Goal: Task Accomplishment & Management: Manage account settings

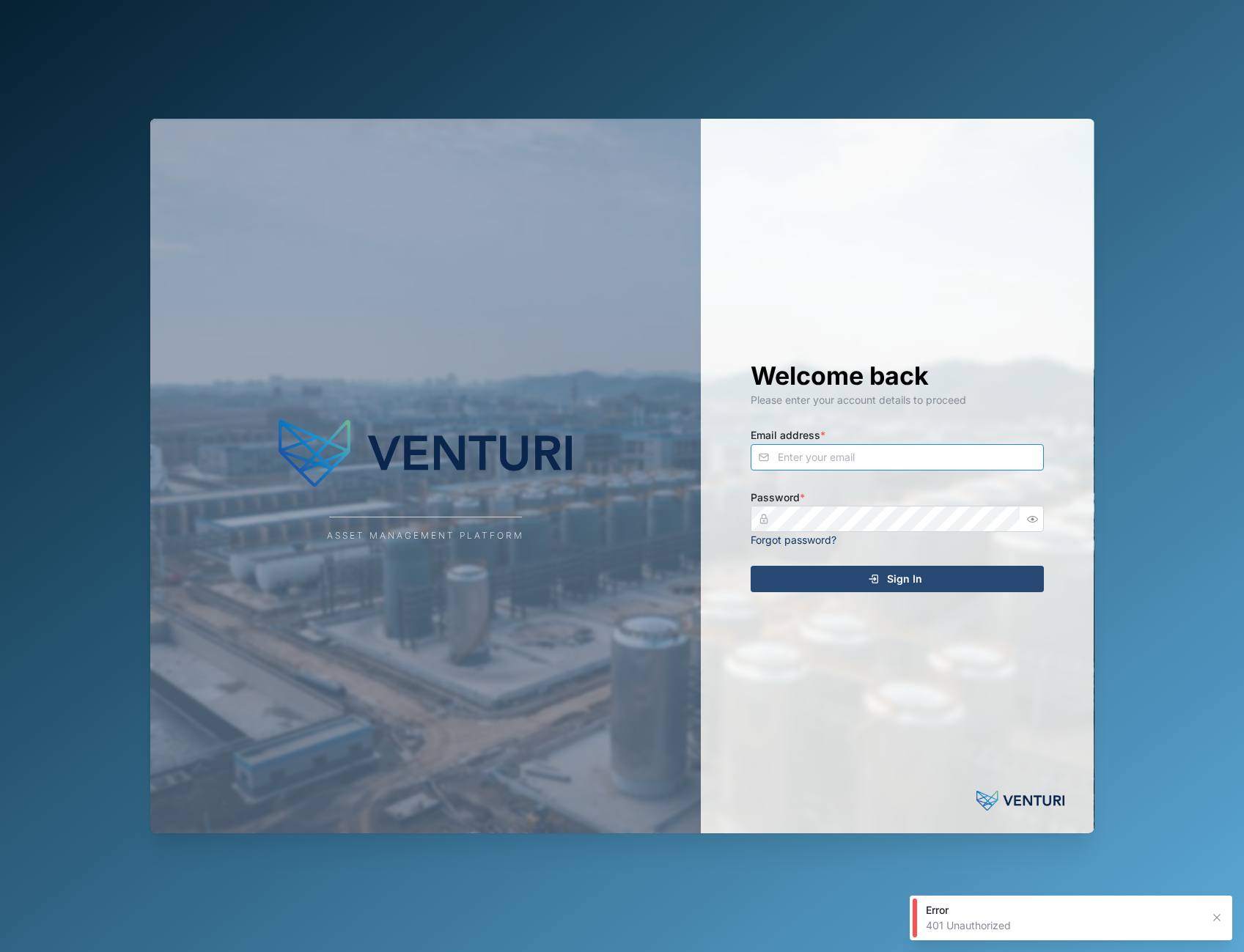
type input "admin@venturi.io"
click at [954, 580] on div "Sign In" at bounding box center [894, 578] width 270 height 25
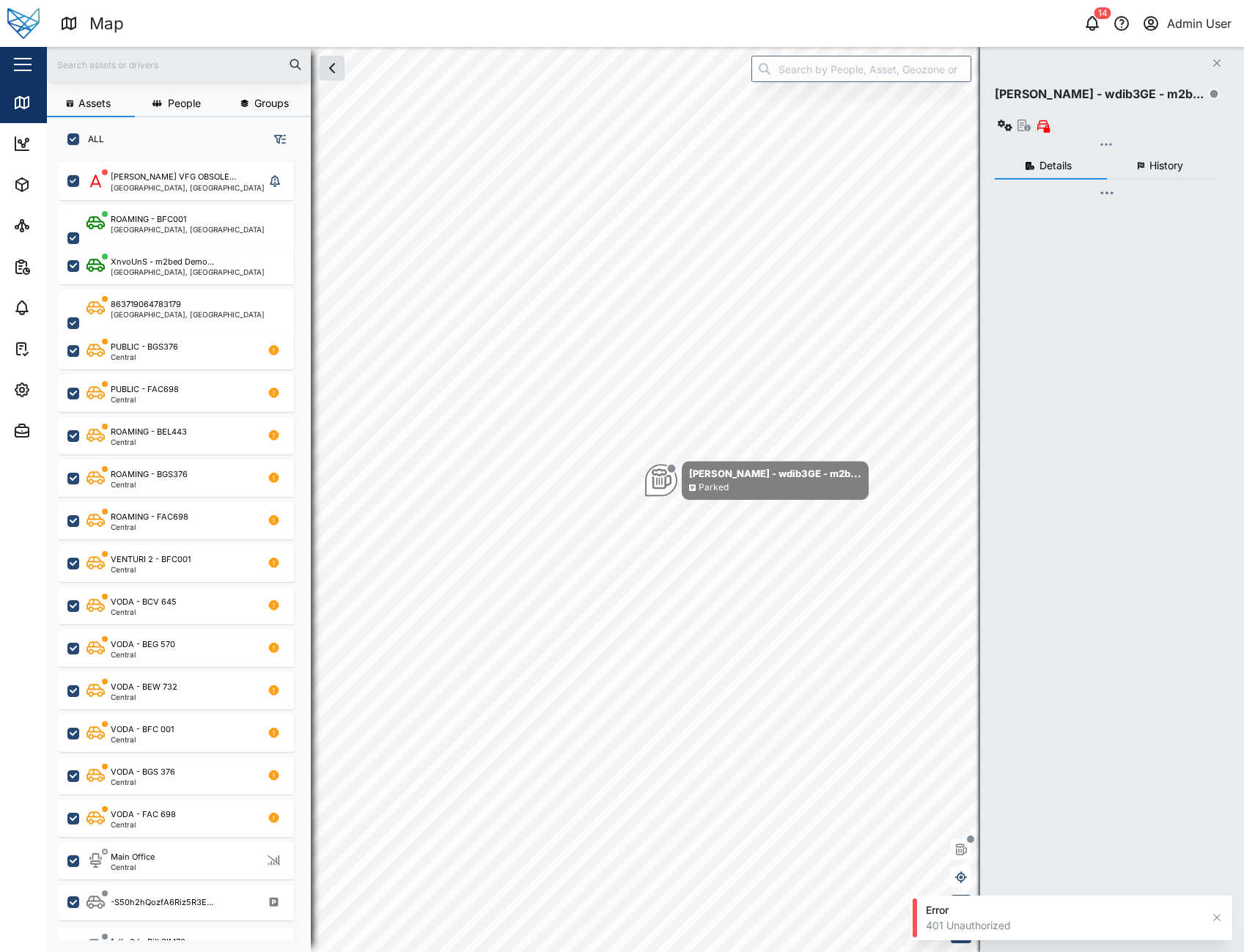
checkbox input "true"
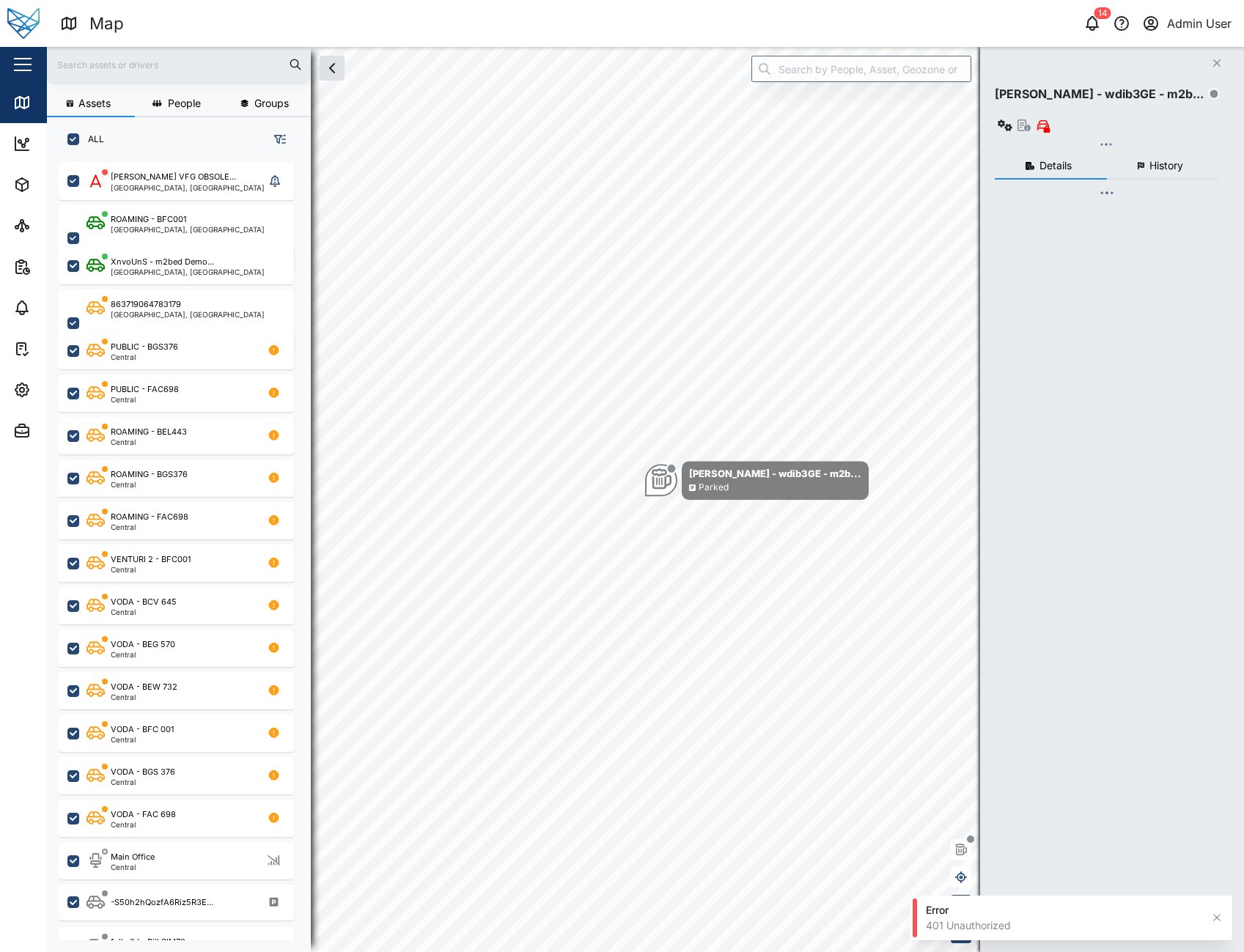
checkbox input "true"
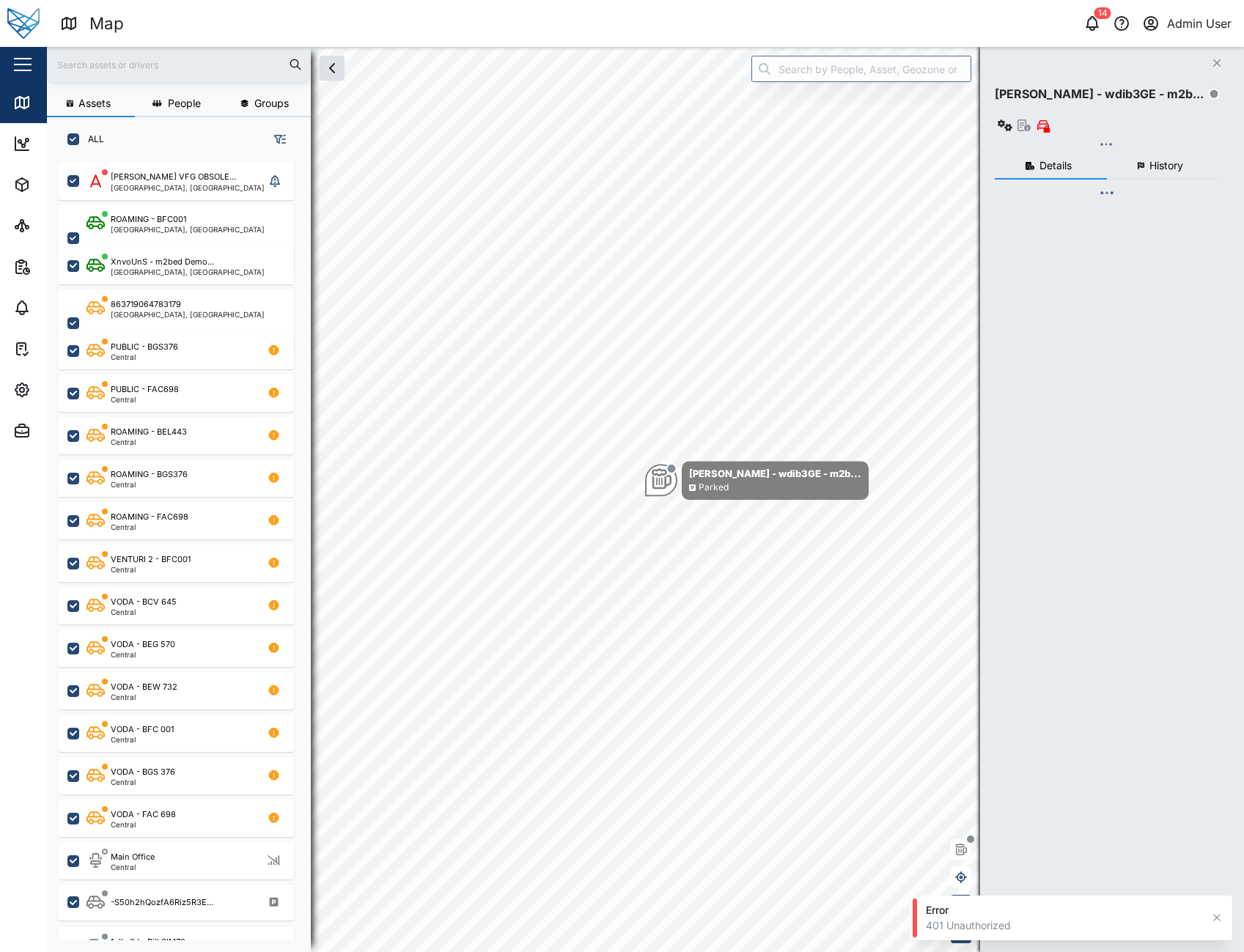
checkbox input "true"
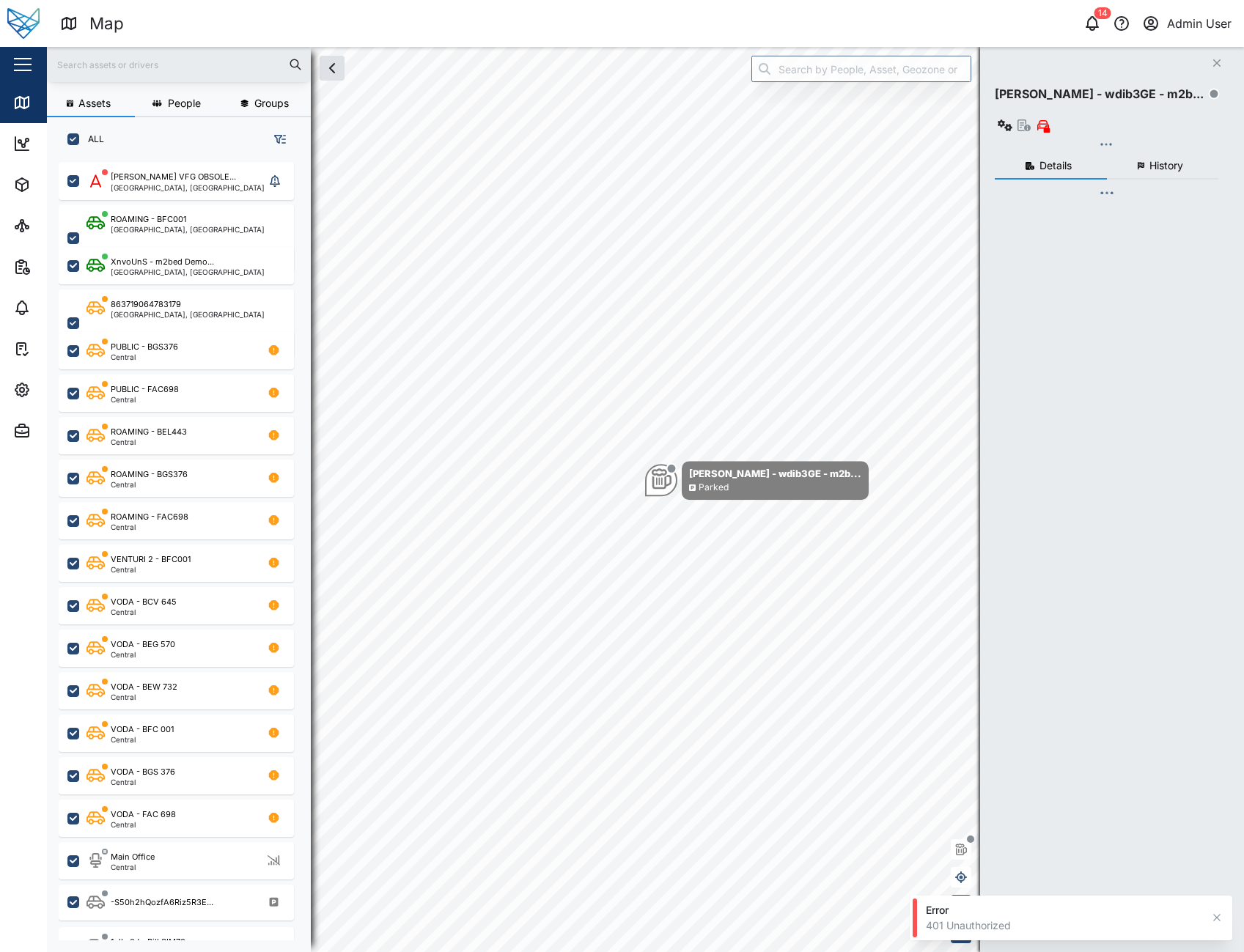
checkbox input "true"
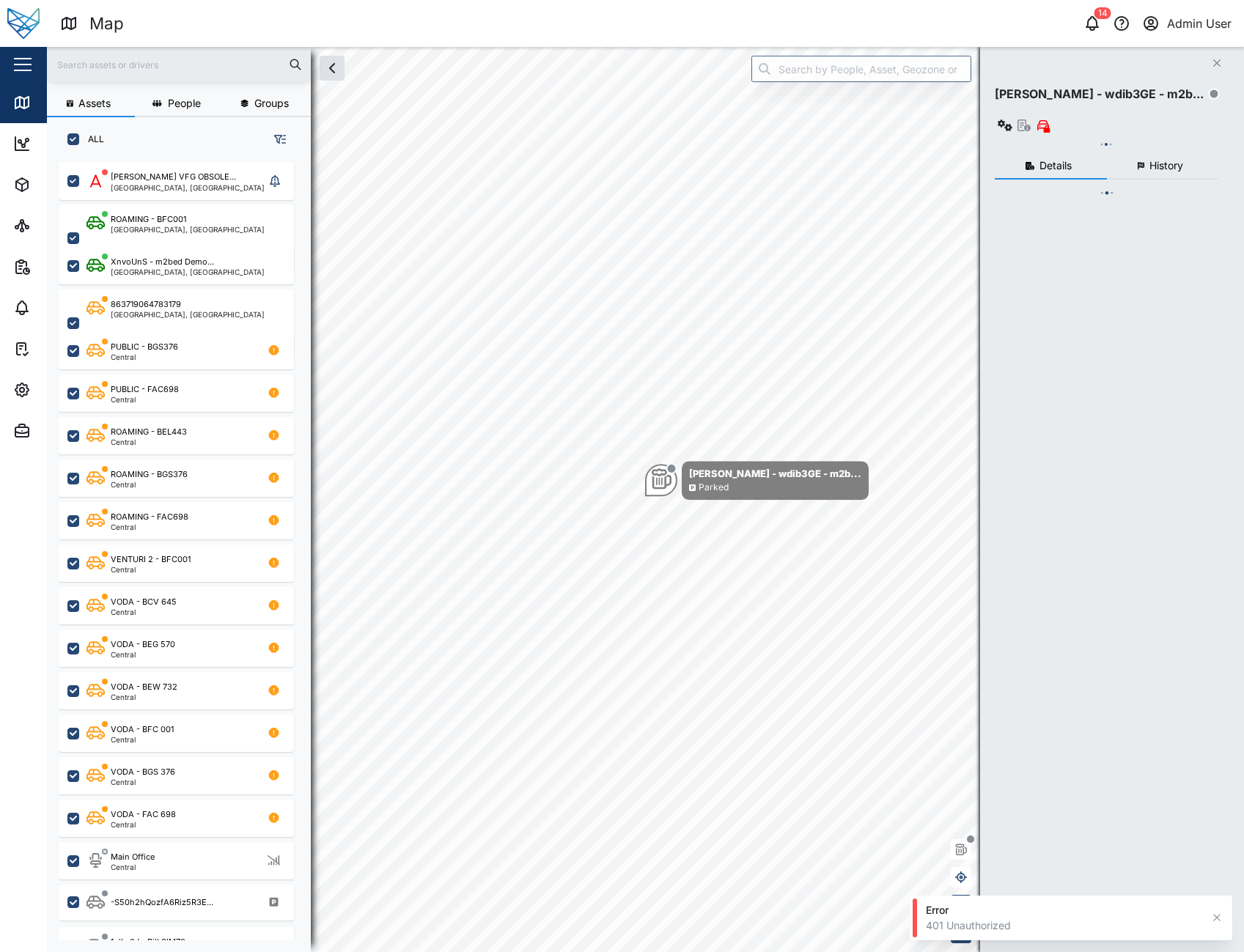
checkbox input "true"
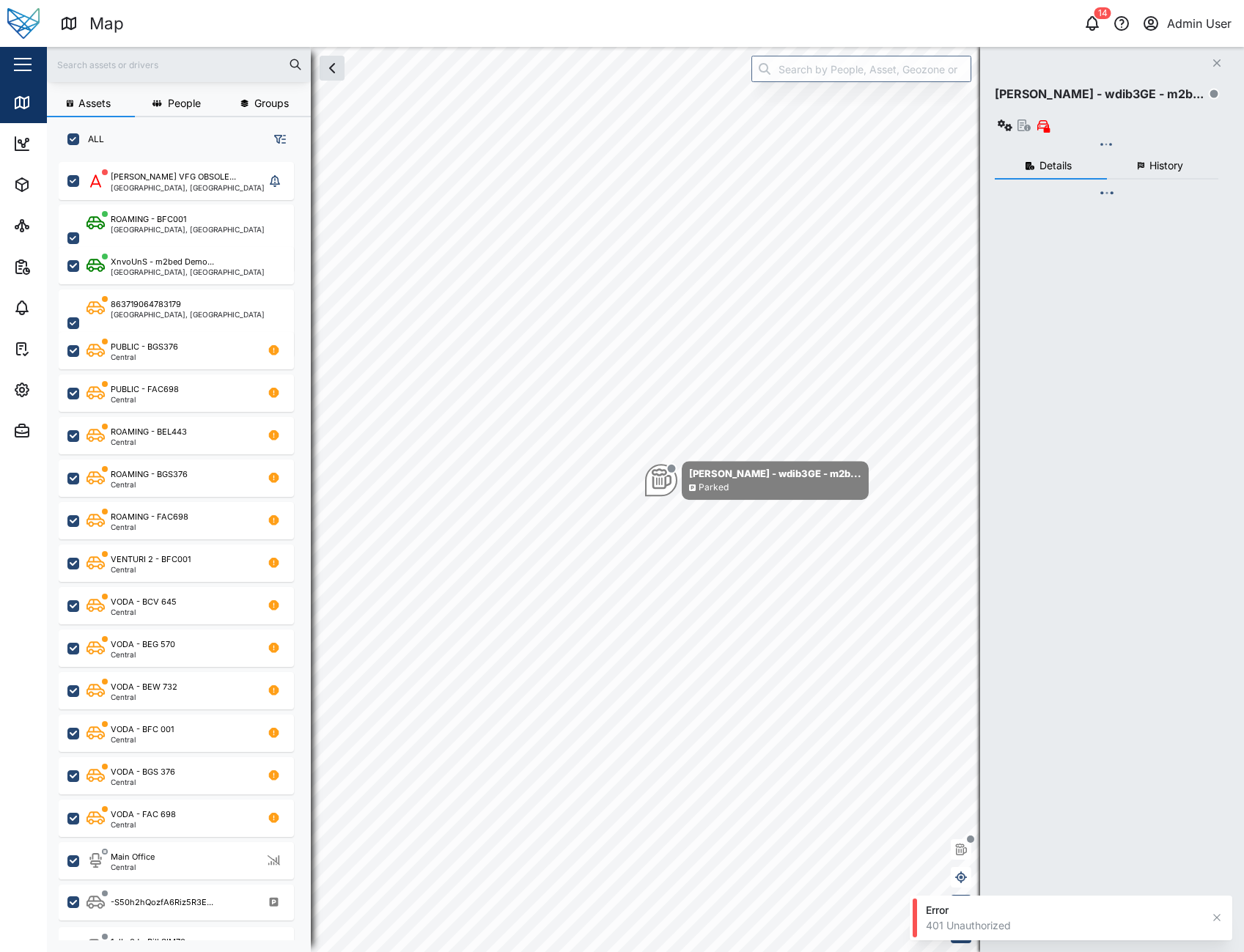
checkbox input "true"
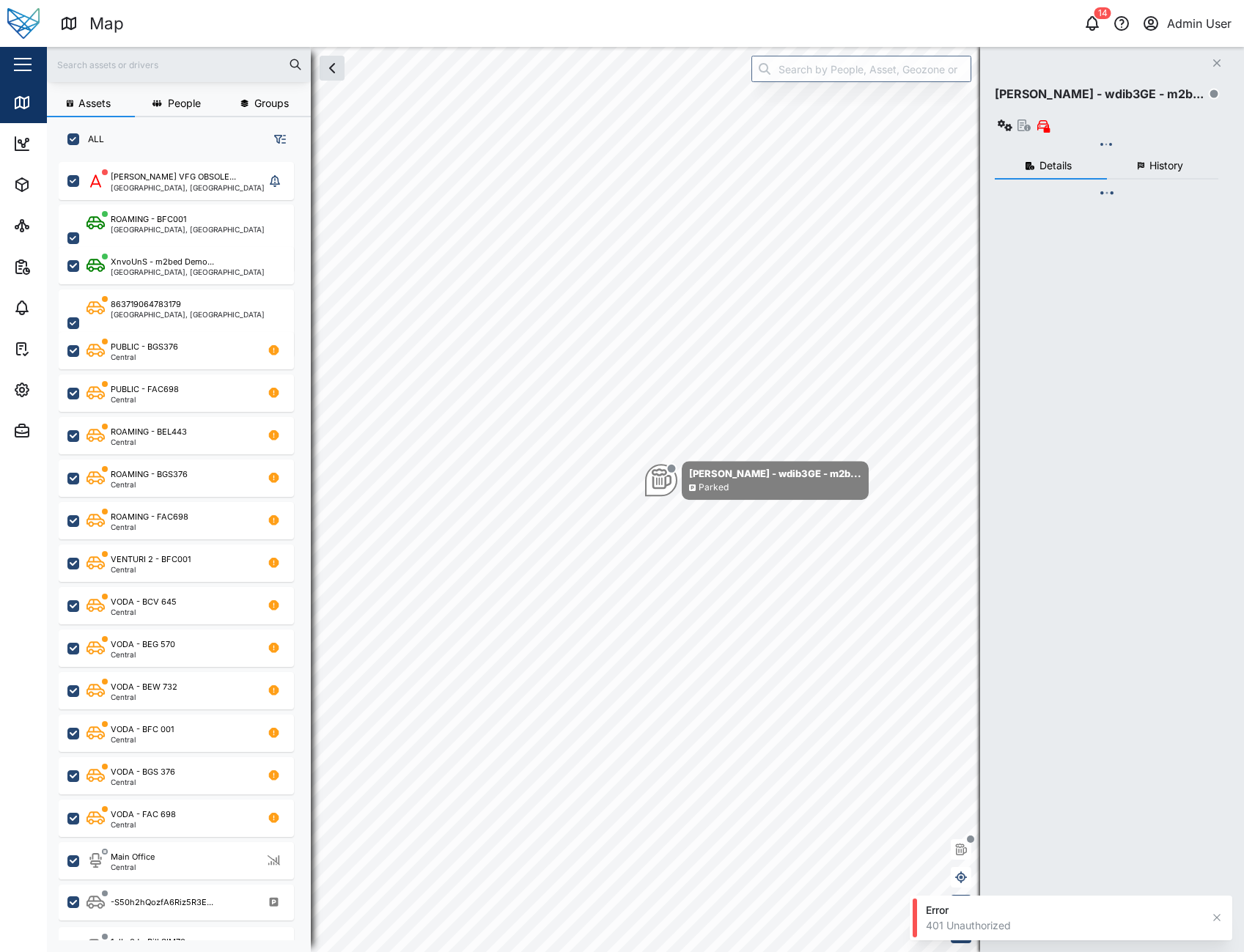
checkbox input "true"
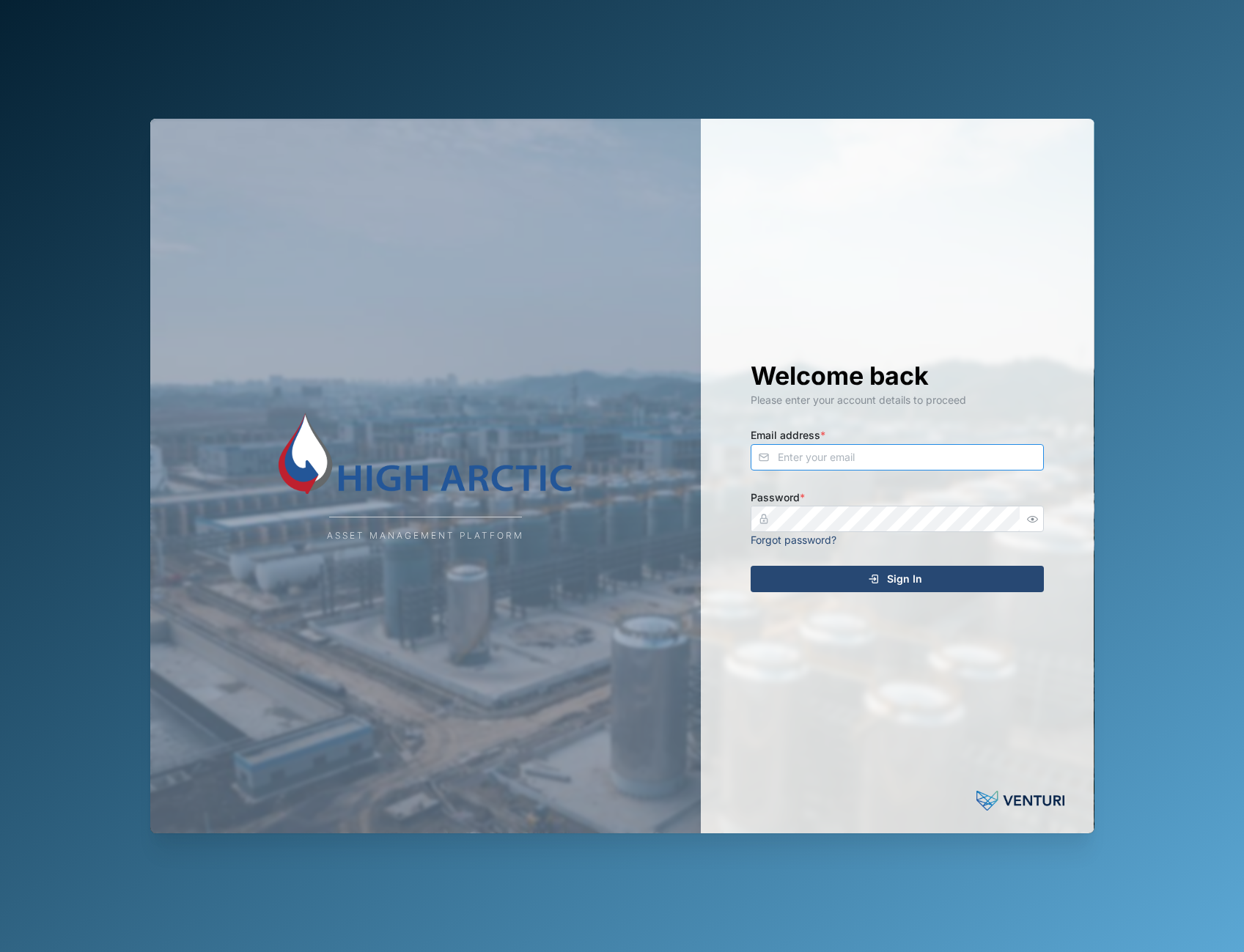
type input "adam.kerepa@venturi.io"
click at [915, 580] on span "Sign In" at bounding box center [904, 578] width 35 height 25
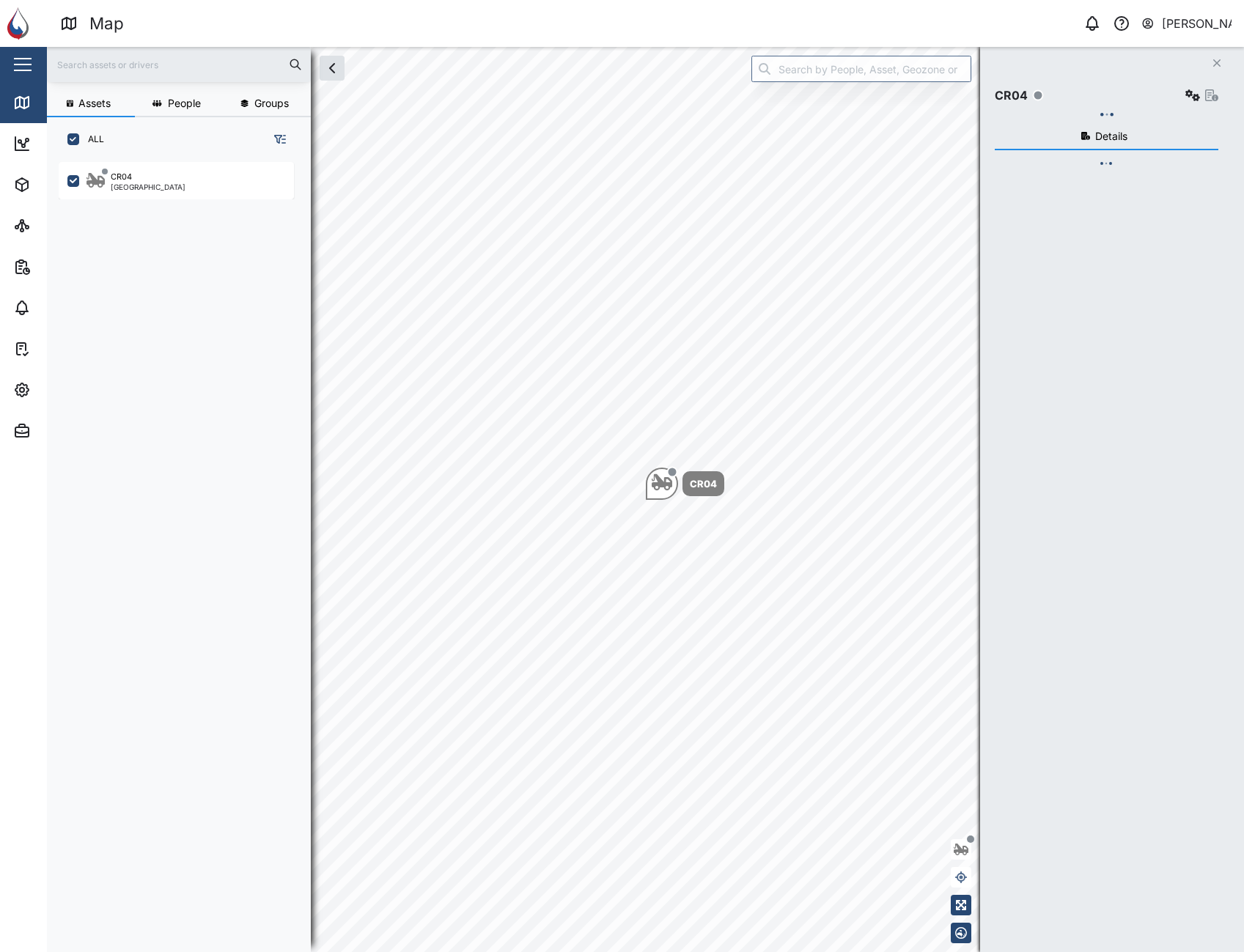
scroll to position [773, 230]
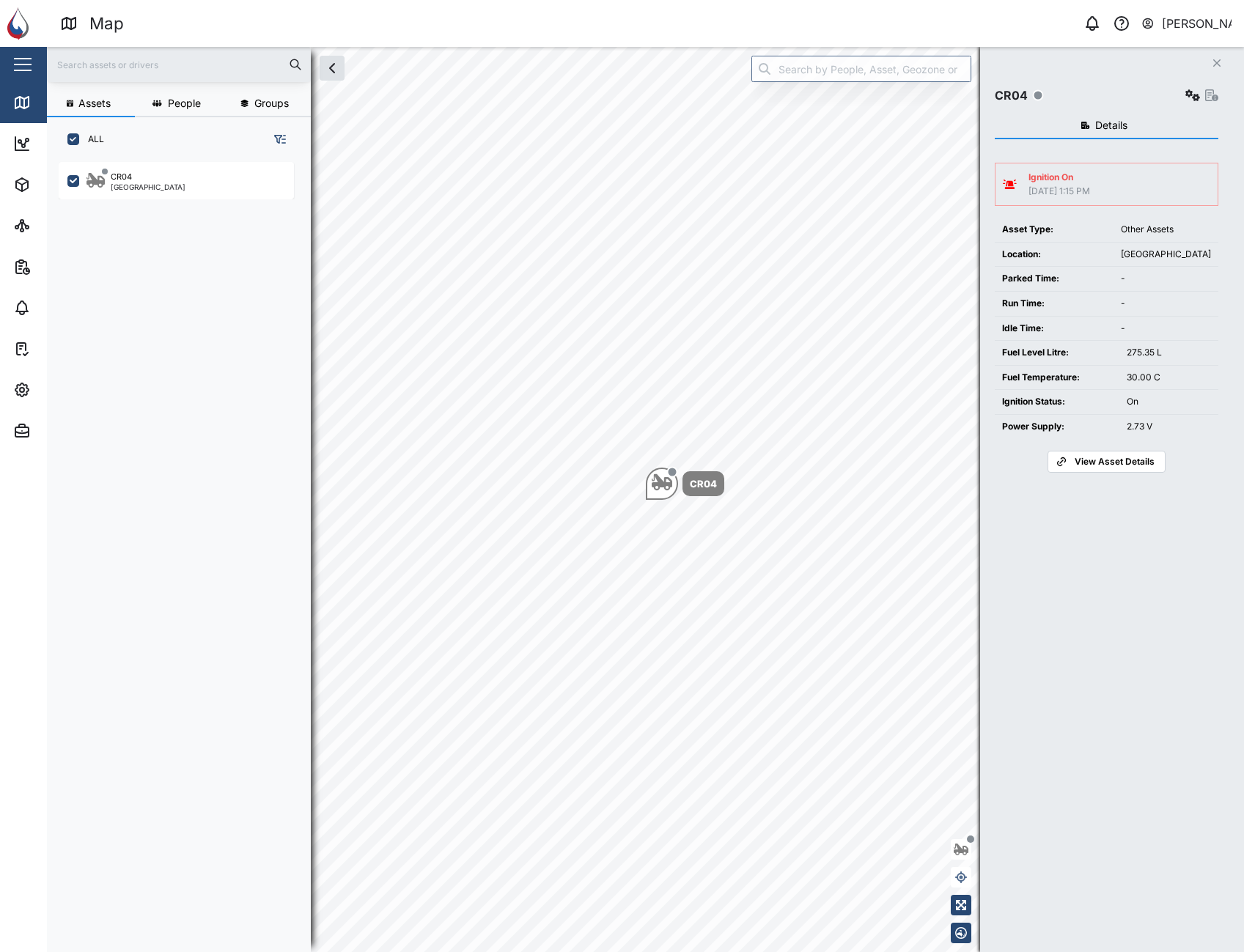
click at [1111, 469] on span "View Asset Details" at bounding box center [1114, 462] width 80 height 21
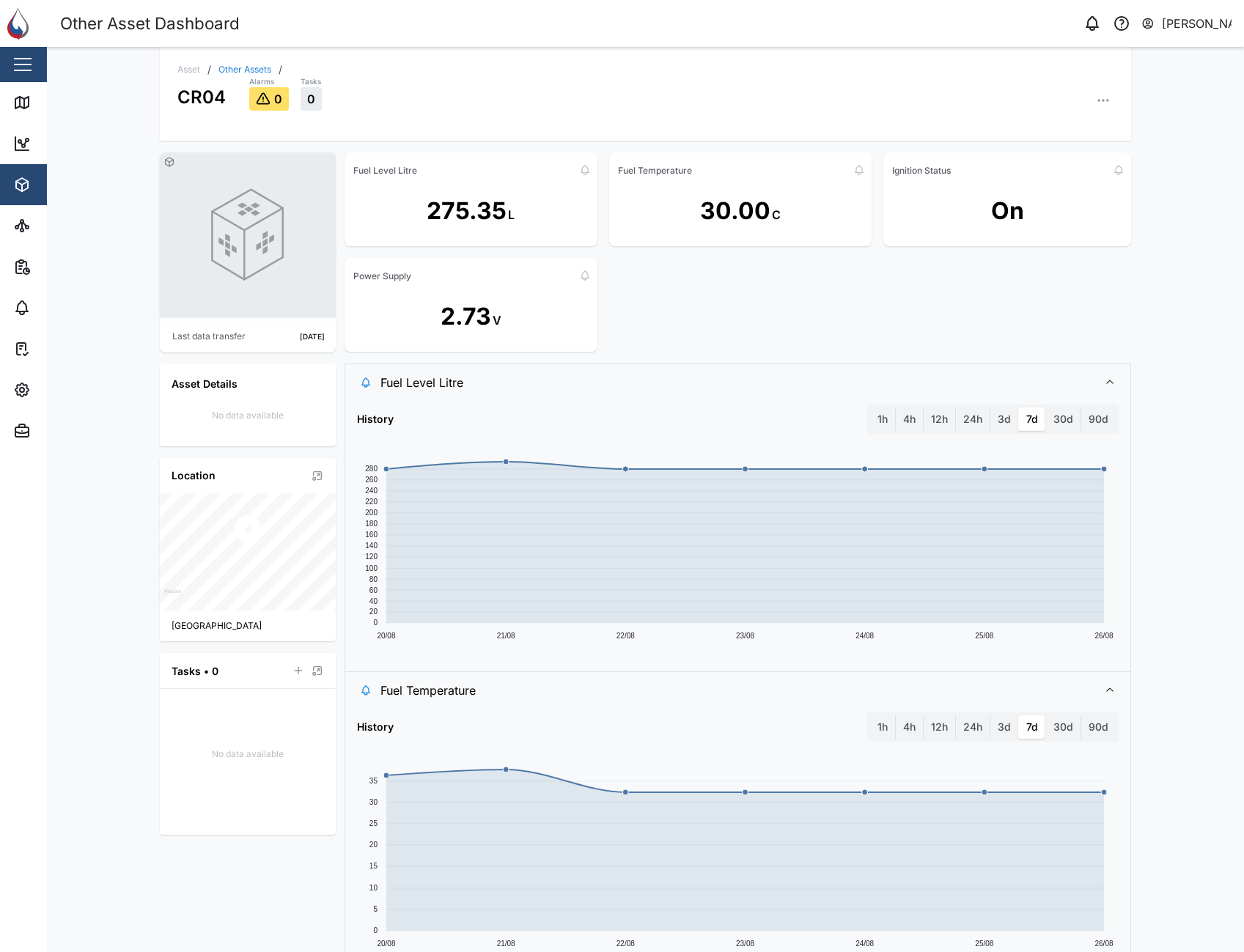
click at [1098, 98] on icon "button" at bounding box center [1102, 100] width 15 height 15
click at [1065, 174] on div "Event Logs" at bounding box center [1047, 180] width 108 height 14
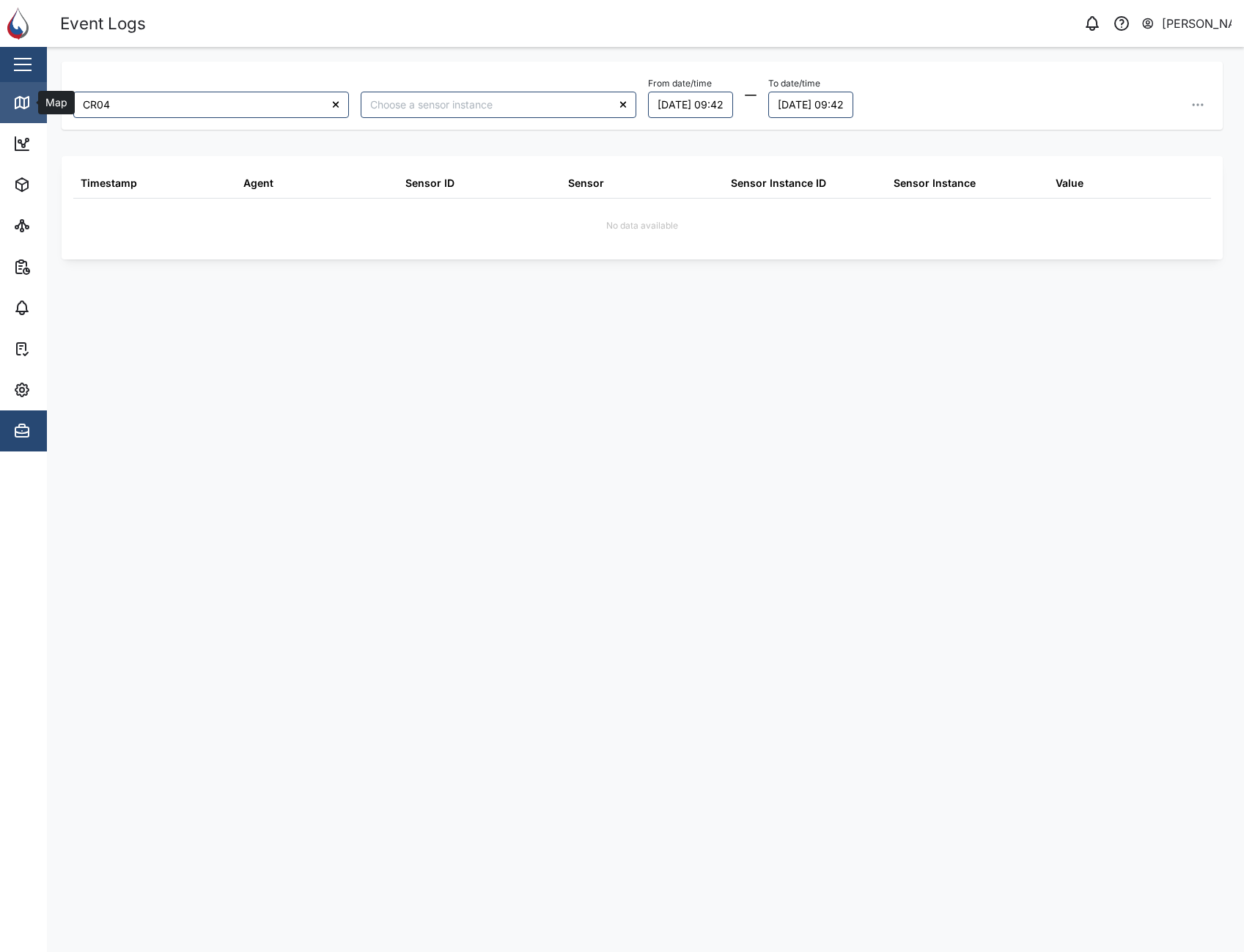
click at [33, 100] on div "Map" at bounding box center [42, 102] width 58 height 18
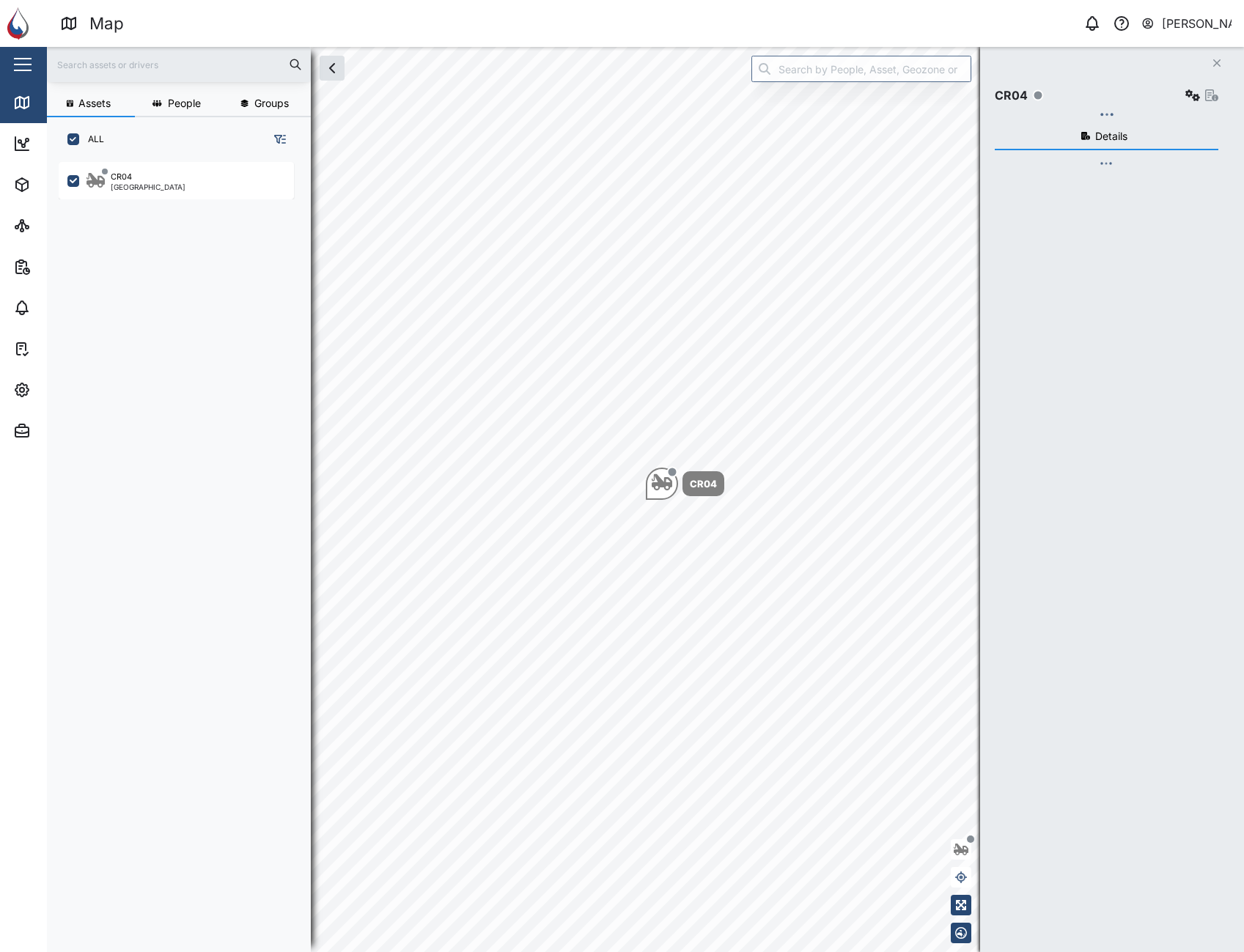
scroll to position [773, 230]
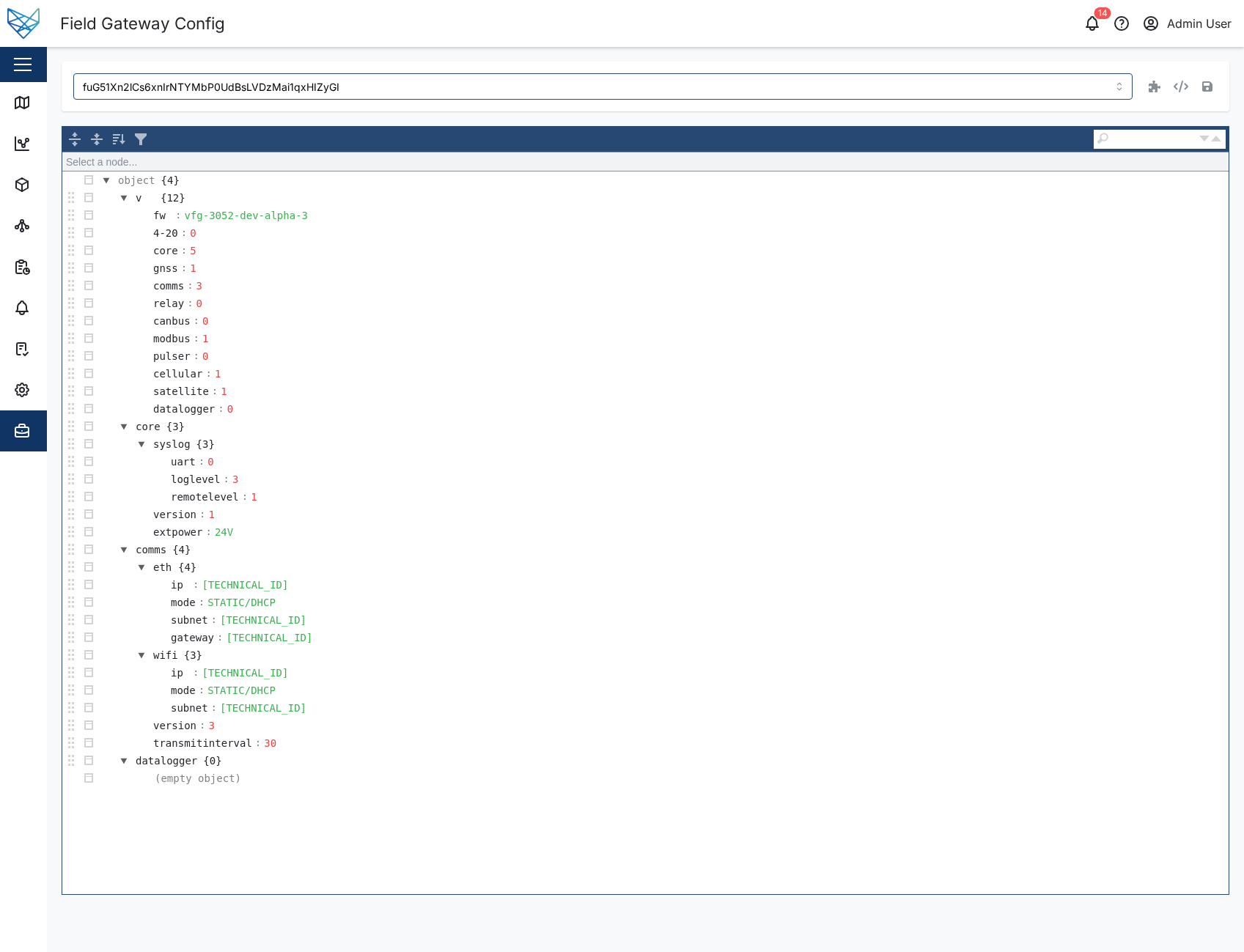
click at [774, 43] on header "Field Gateway Config 14 Admin User" at bounding box center [622, 23] width 1244 height 47
click at [1011, 523] on td "extpower : 24V" at bounding box center [663, 531] width 1131 height 18
click at [46, 377] on span "Settings" at bounding box center [80, 390] width 133 height 41
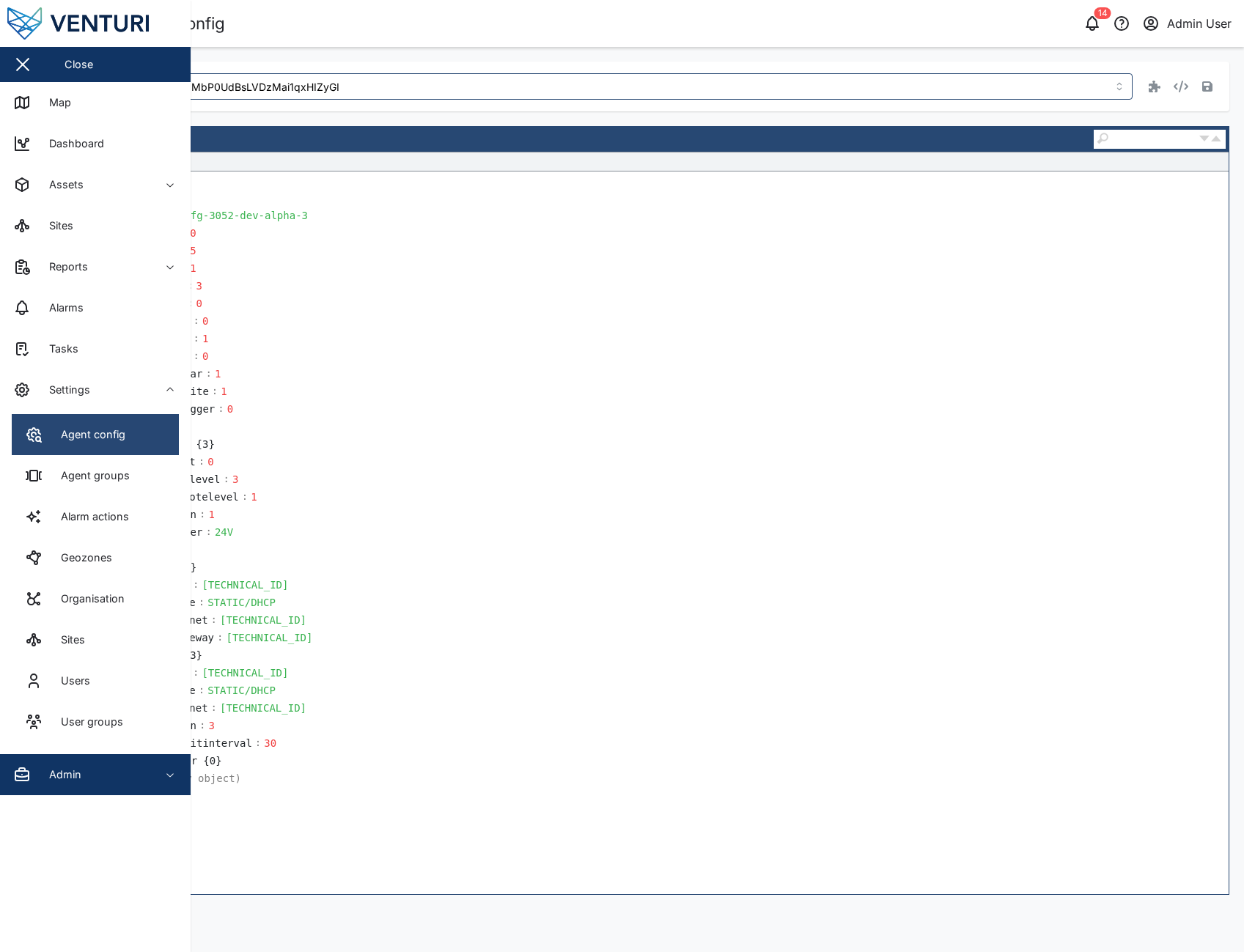
click at [135, 438] on link "Agent config" at bounding box center [95, 434] width 167 height 41
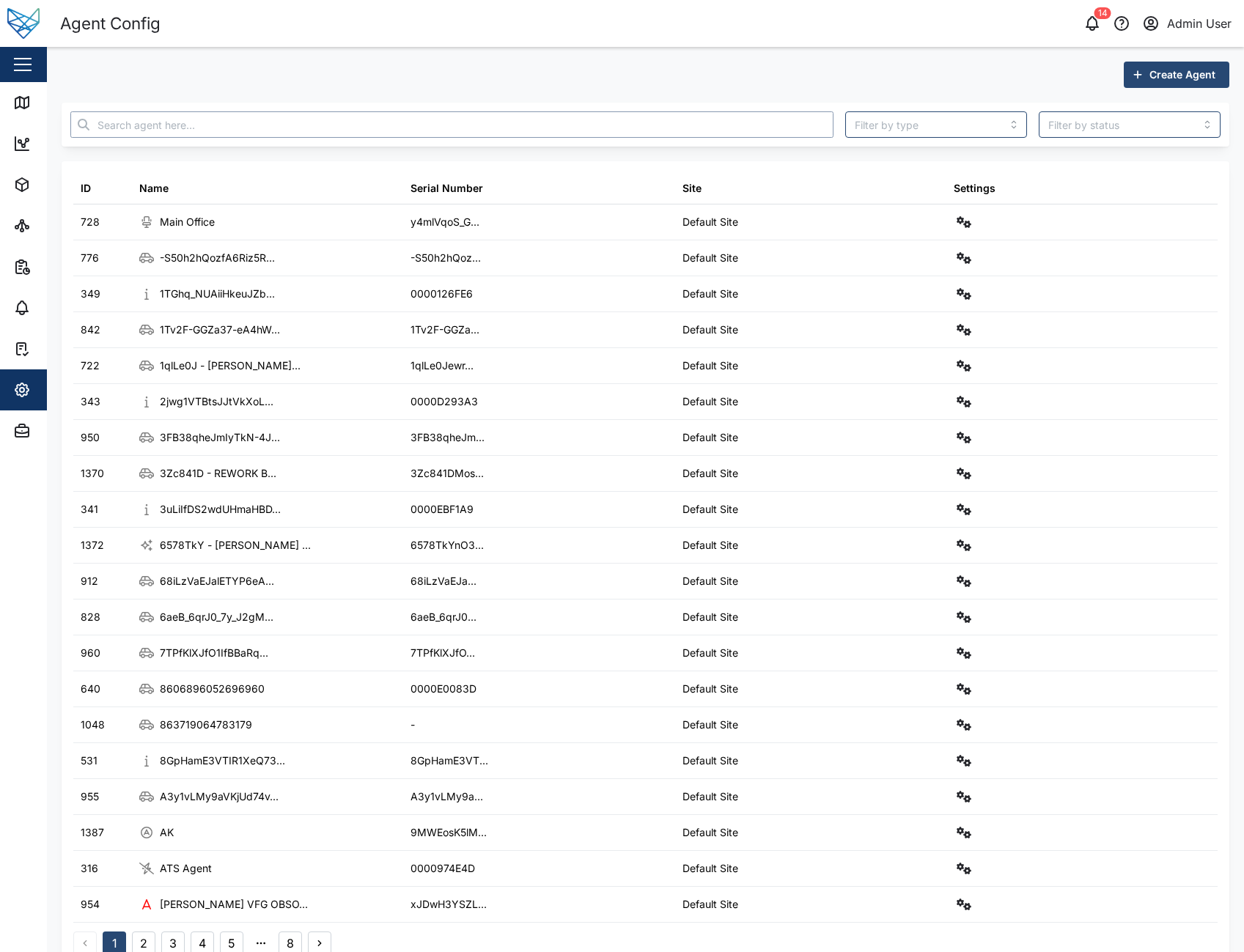
click at [237, 126] on input "text" at bounding box center [452, 125] width 763 height 26
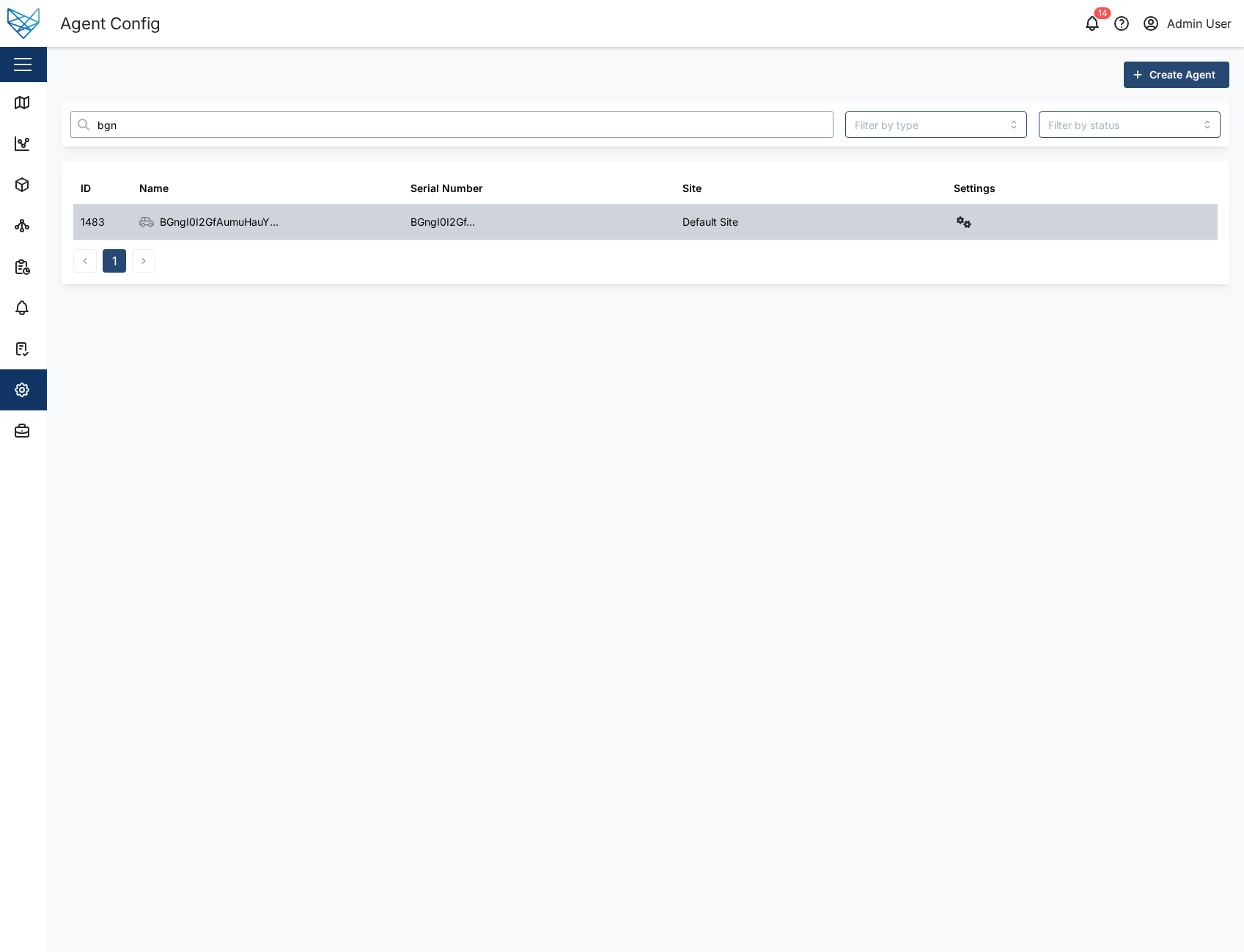
type input "bgn"
click at [968, 227] on icon "button" at bounding box center [963, 221] width 15 height 12
click at [942, 346] on div "Field gateway config" at bounding box center [911, 349] width 101 height 16
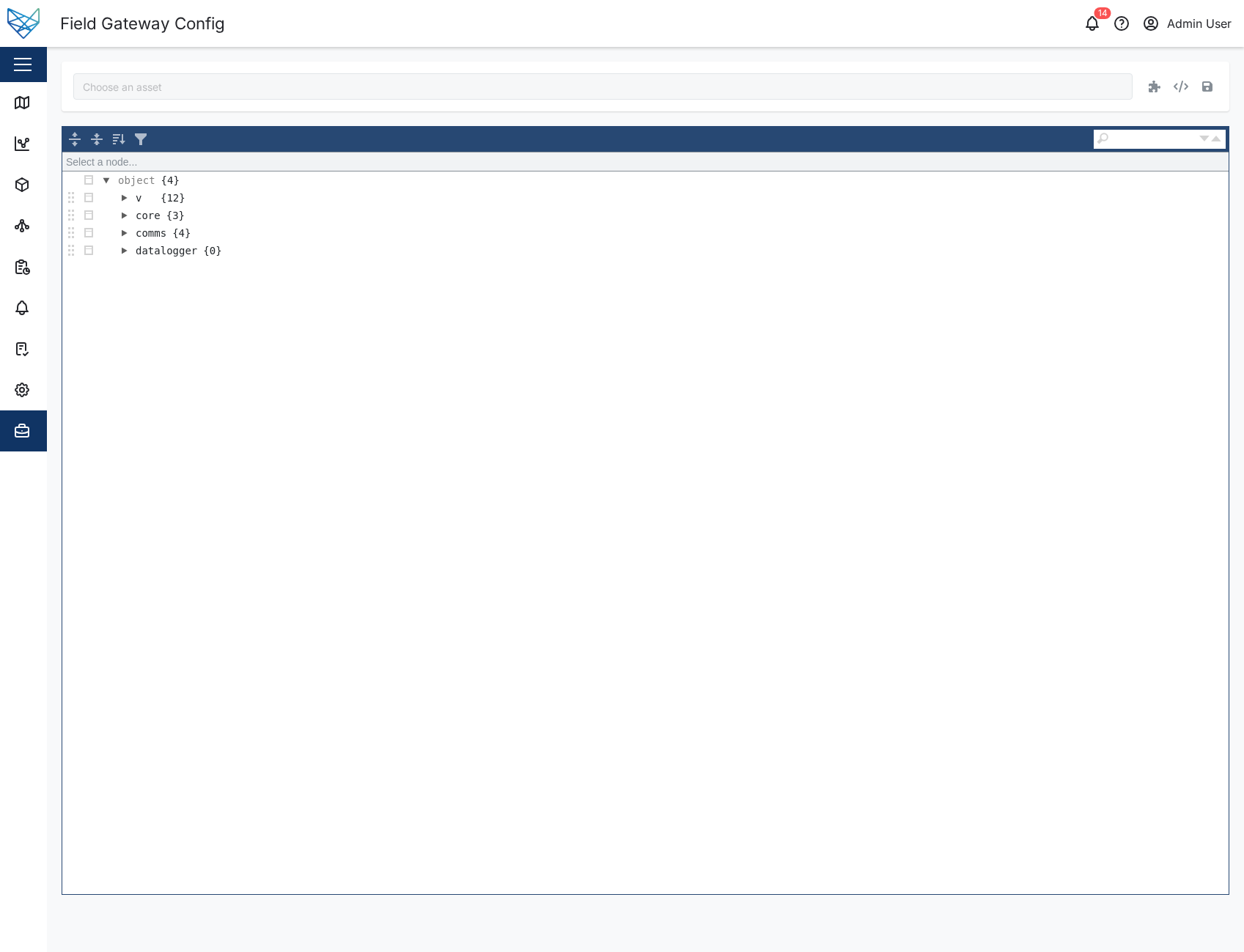
type input "BGngI0I2GfAumuHauYzEgjkXNSZYN_a7yQ-RTJiBIxI"
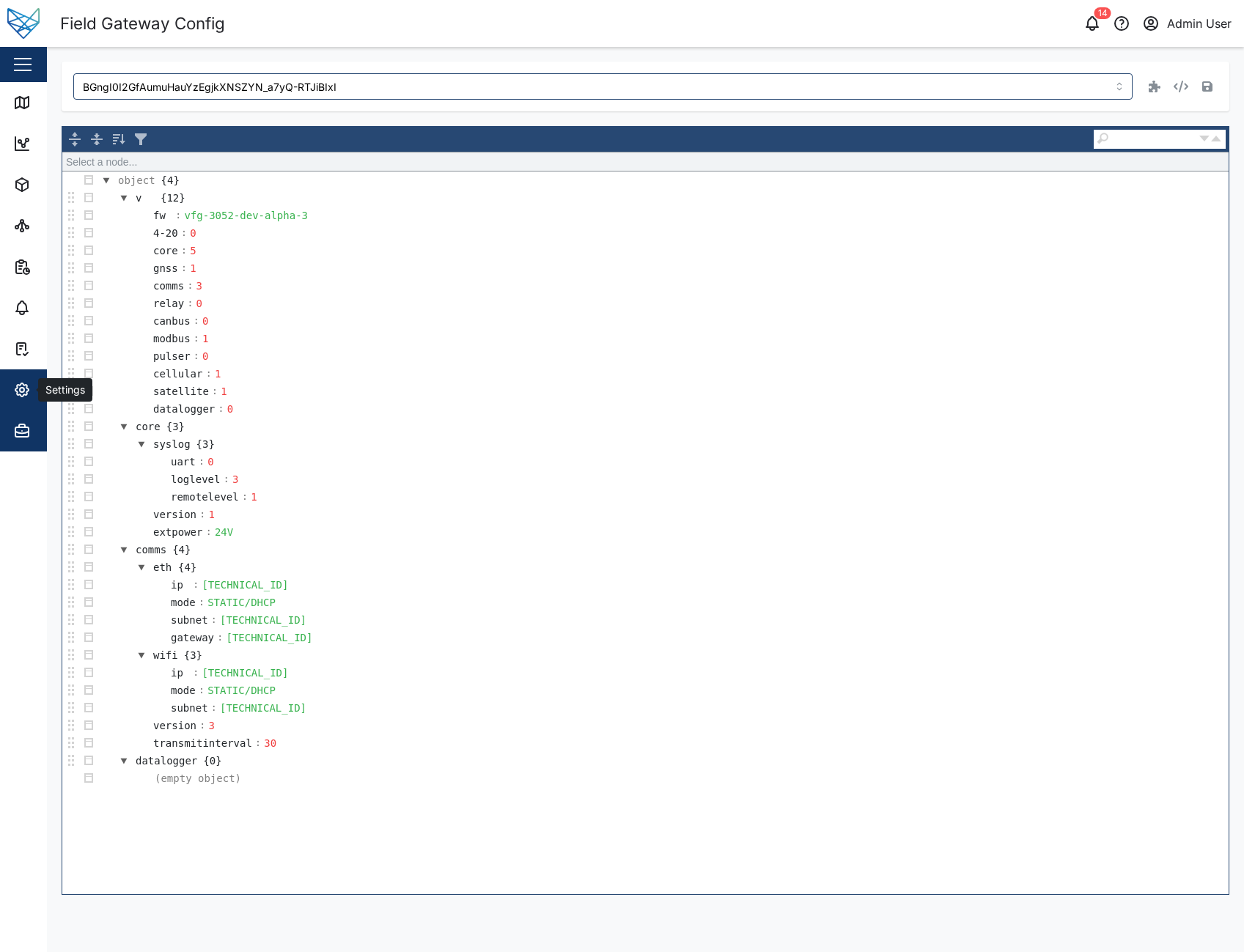
click at [36, 384] on div "Settings" at bounding box center [80, 390] width 133 height 18
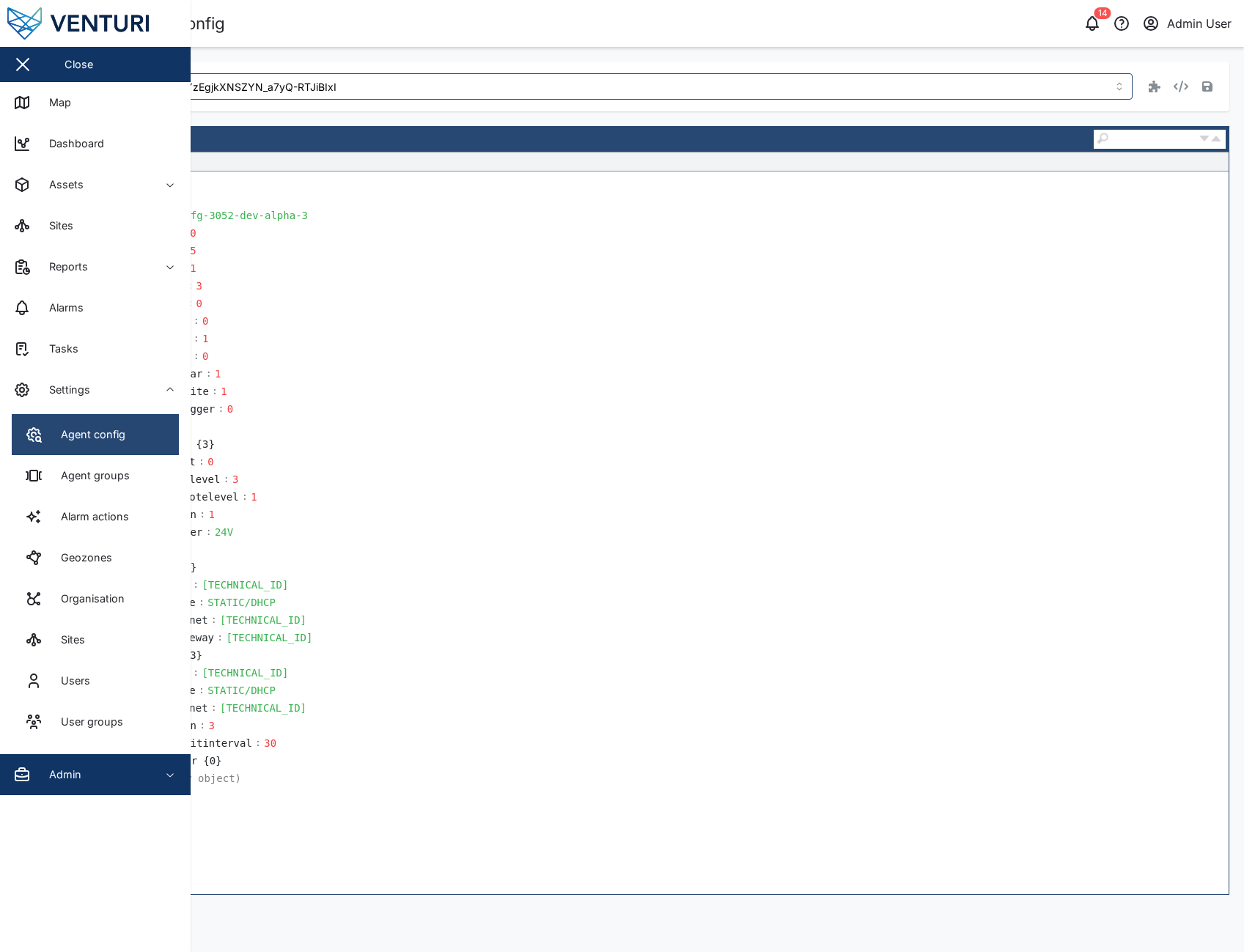
click at [152, 434] on link "Agent config" at bounding box center [95, 434] width 167 height 41
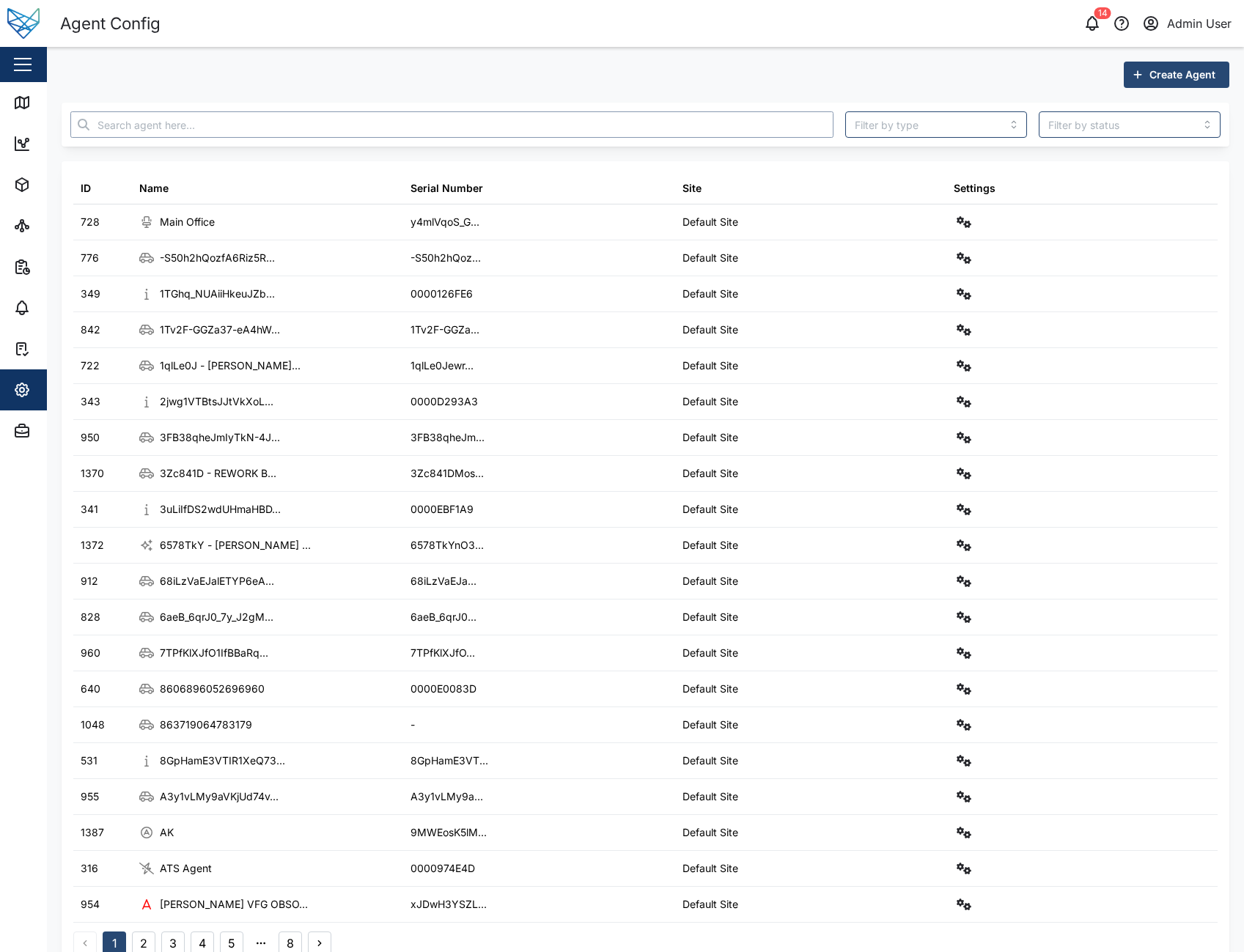
click at [251, 127] on input "text" at bounding box center [452, 125] width 763 height 26
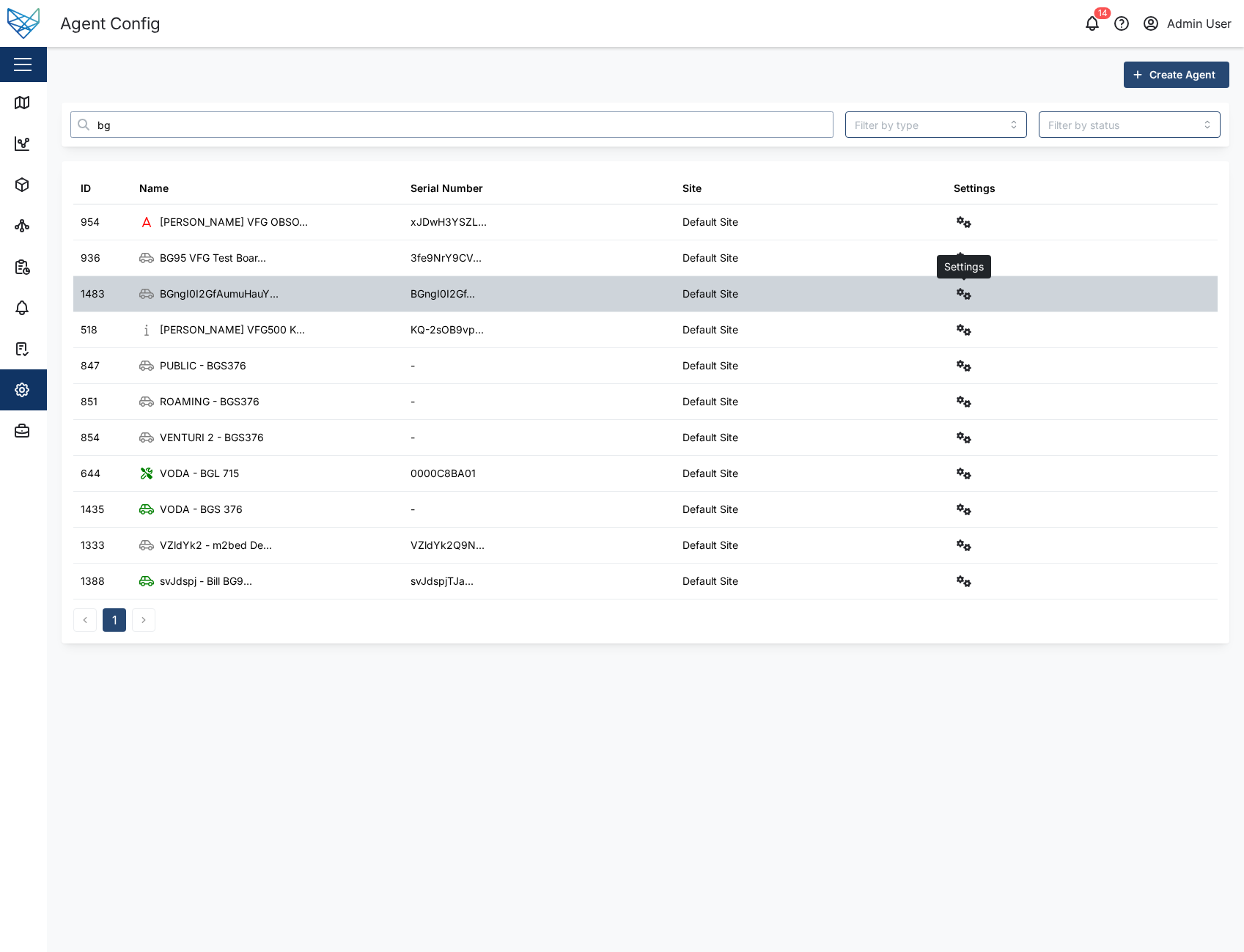
type input "bg"
click at [961, 299] on icon "button" at bounding box center [963, 293] width 15 height 12
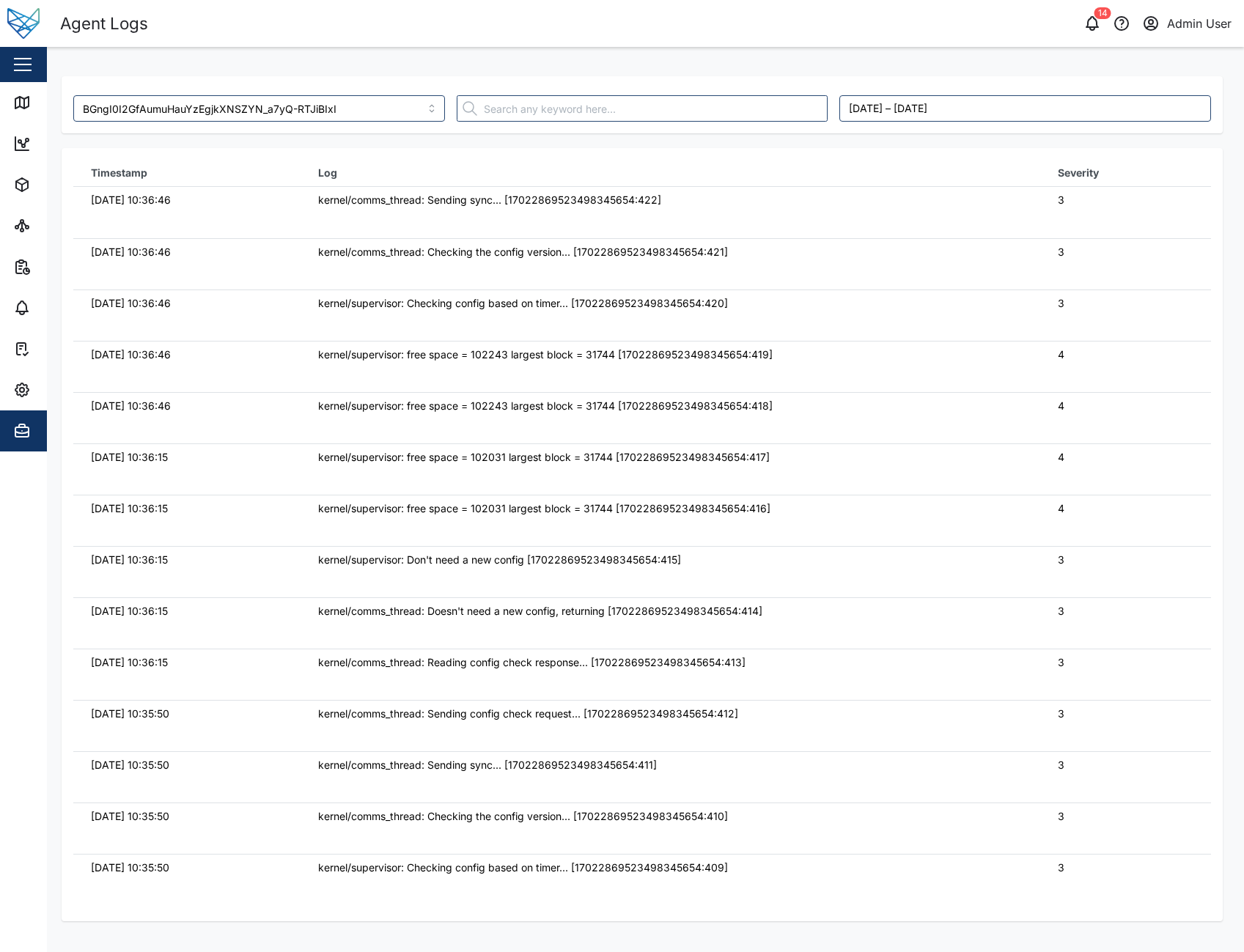
click at [826, 27] on div "14 Admin User" at bounding box center [952, 23] width 586 height 21
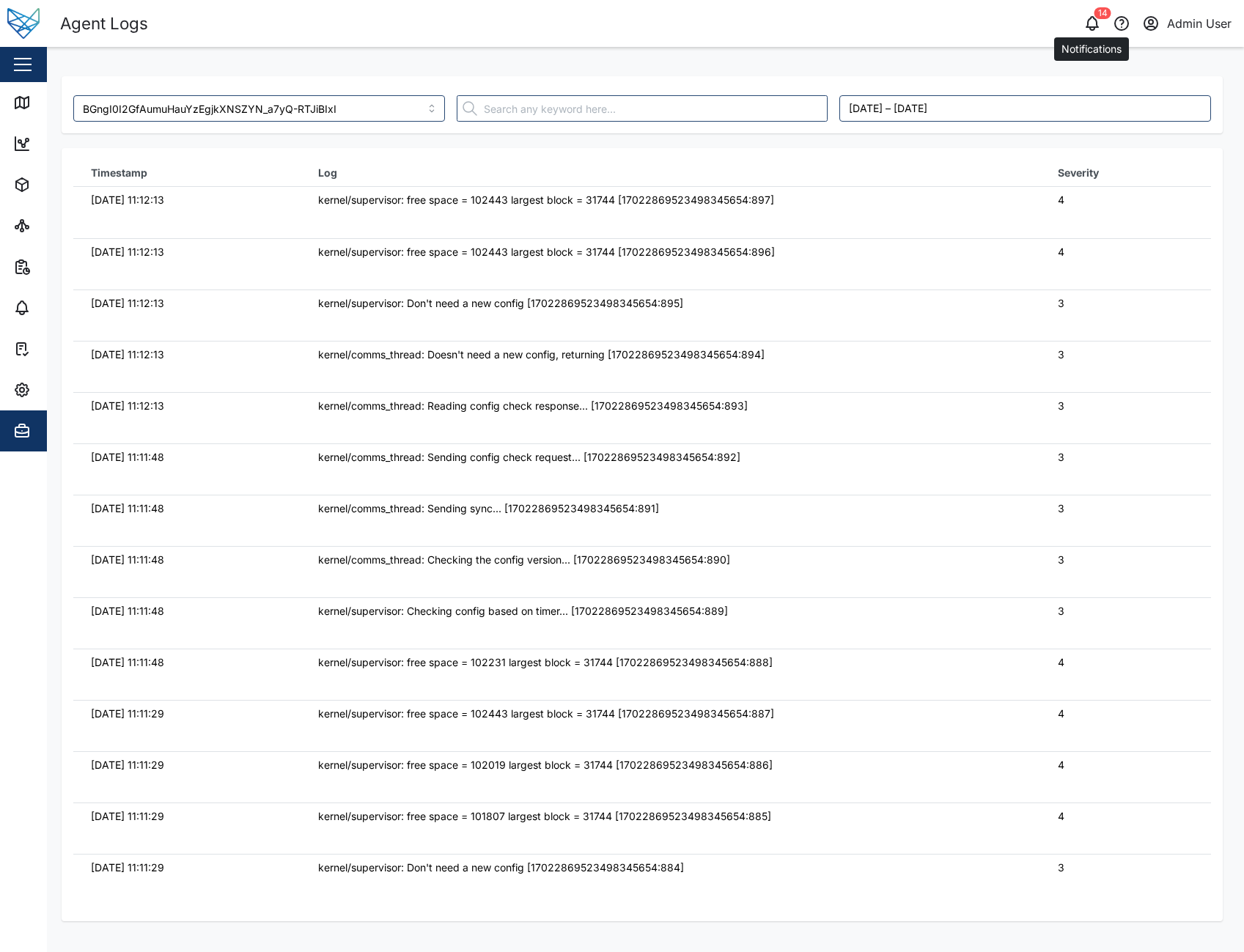
click at [1092, 22] on icon "button" at bounding box center [1092, 23] width 18 height 18
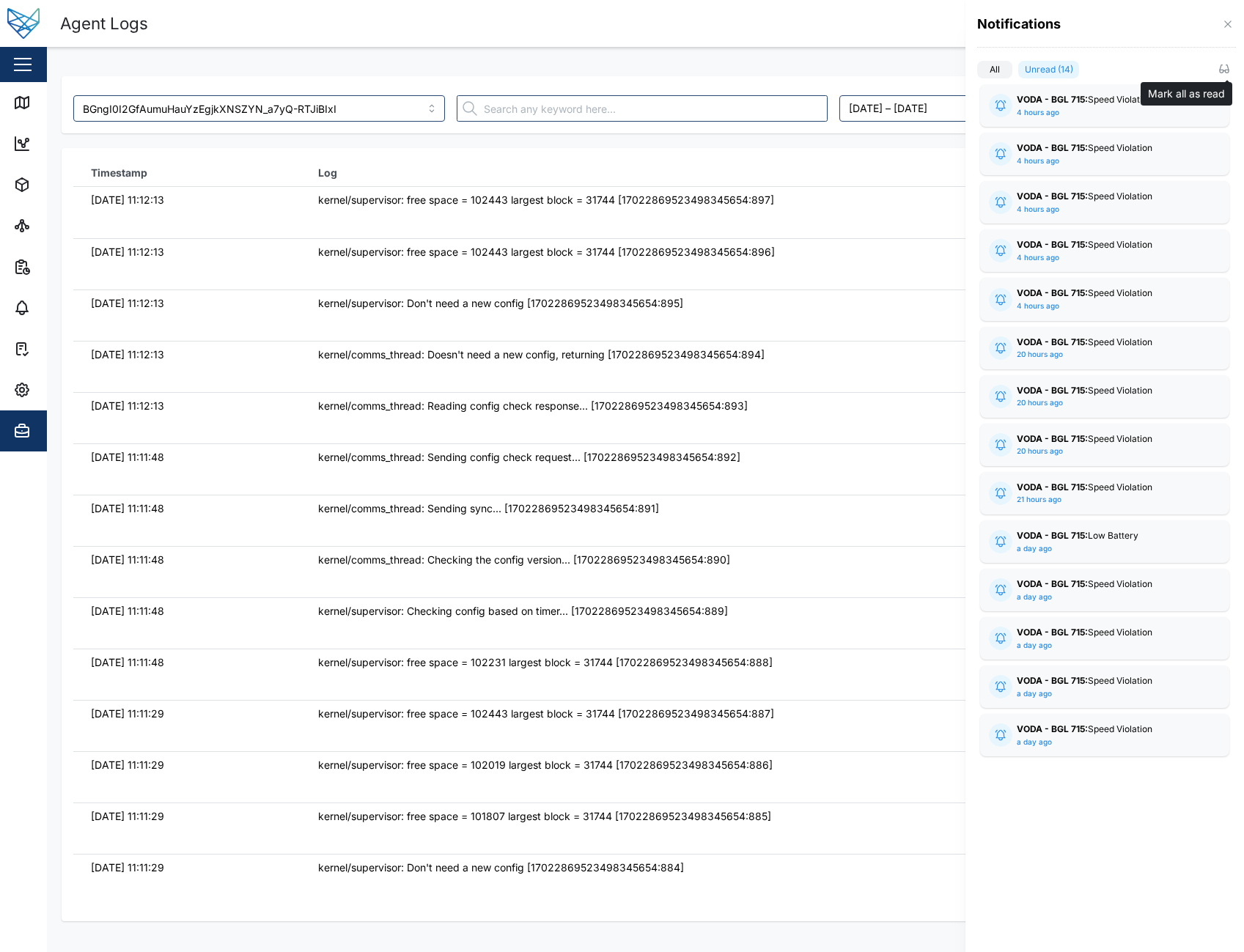
click at [1225, 74] on icon "button" at bounding box center [1224, 68] width 12 height 12
click at [936, 32] on div at bounding box center [622, 476] width 1244 height 952
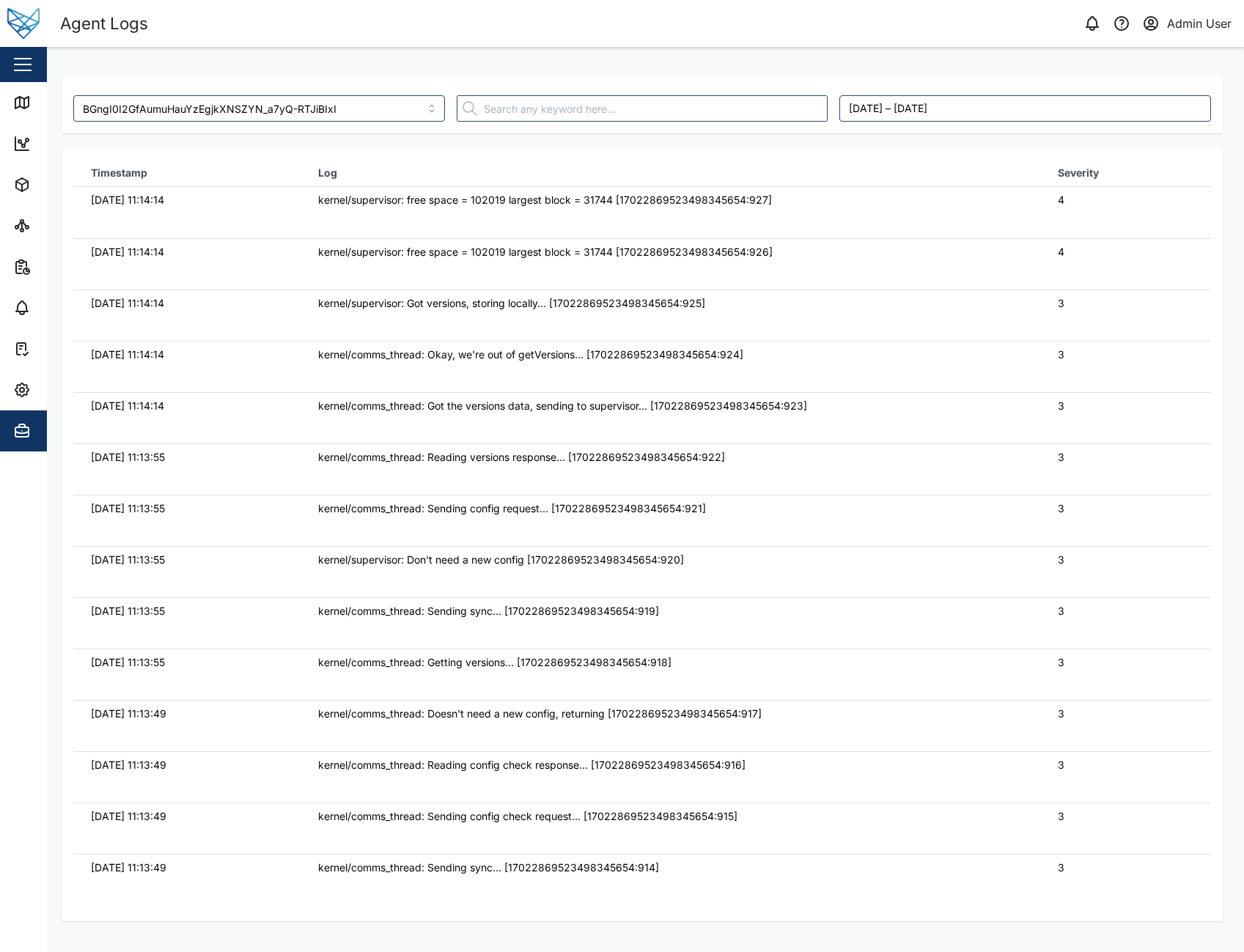
click at [914, 359] on div "kernel/comms_thread: Okay, we're out of getVersions... [17022869523498345654:92…" at bounding box center [670, 354] width 704 height 16
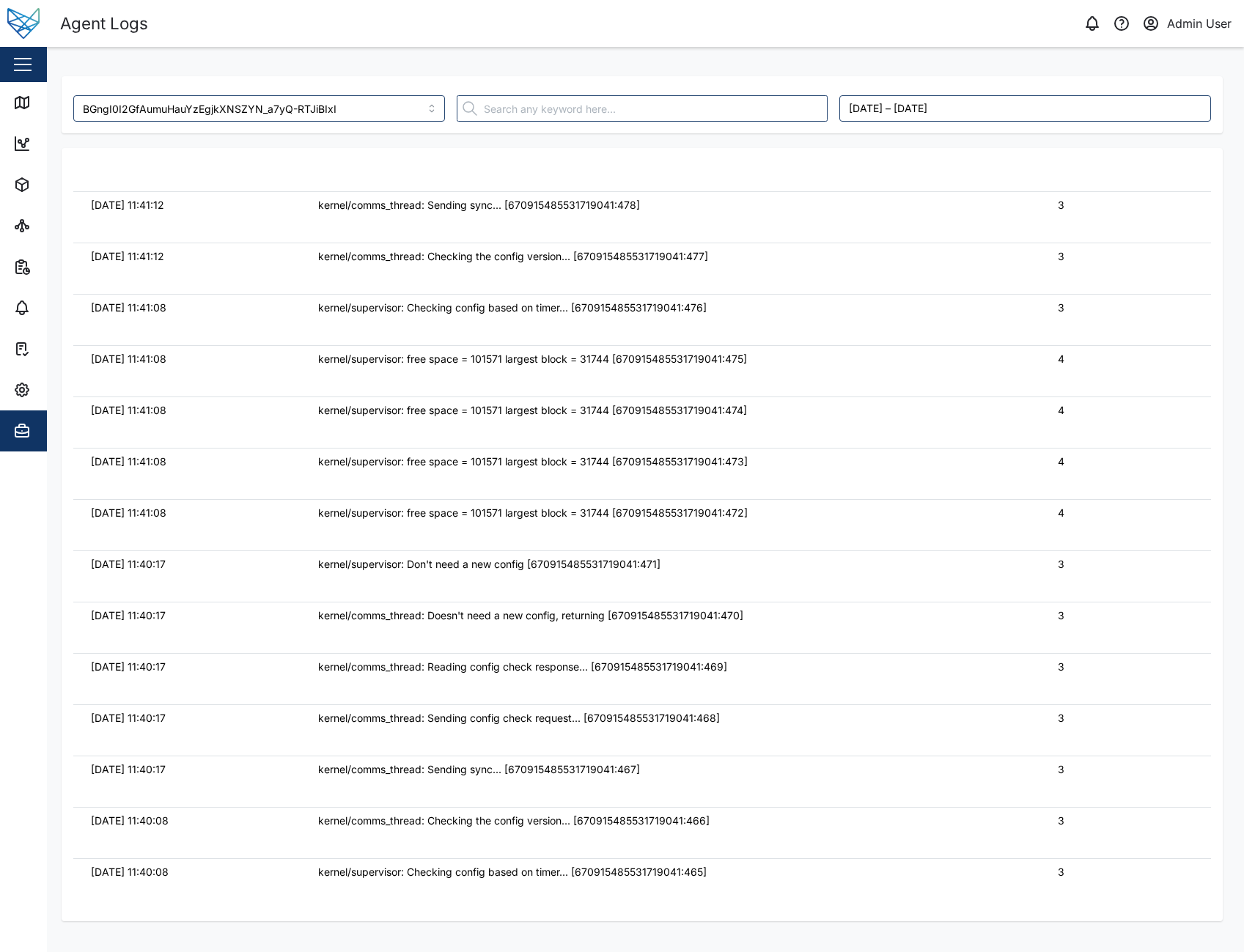
scroll to position [148, 0]
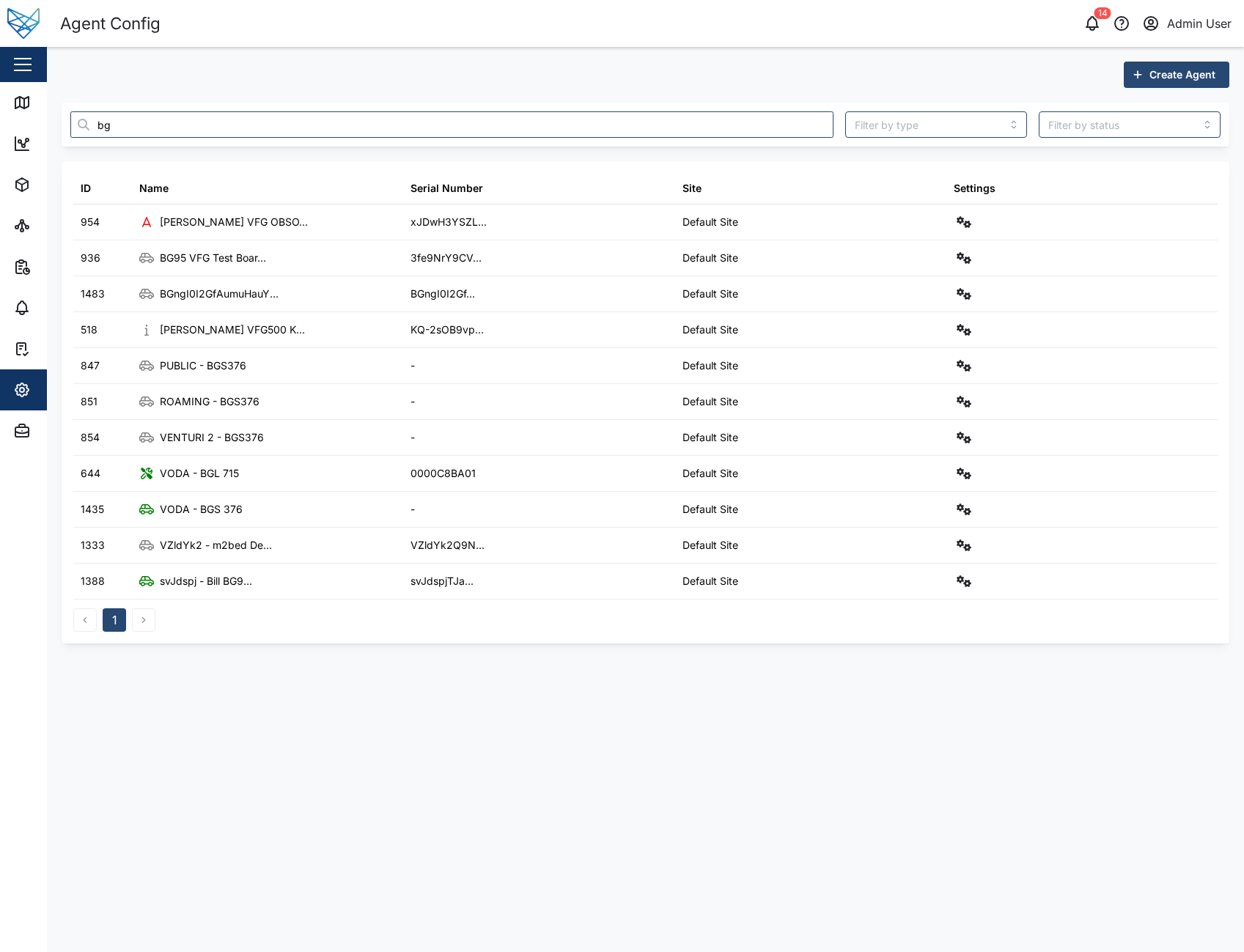
click at [709, 85] on div "Create Agent" at bounding box center [645, 75] width 1167 height 26
click at [800, 44] on header "Agent Config 14 Admin User" at bounding box center [622, 23] width 1244 height 47
click at [590, 742] on main "Create Agent bg ID Name Serial Number Site Settings 954 Adam Desk VFG OBSO... x…" at bounding box center [645, 500] width 1197 height 905
click at [805, 71] on div "Create Agent" at bounding box center [645, 75] width 1167 height 26
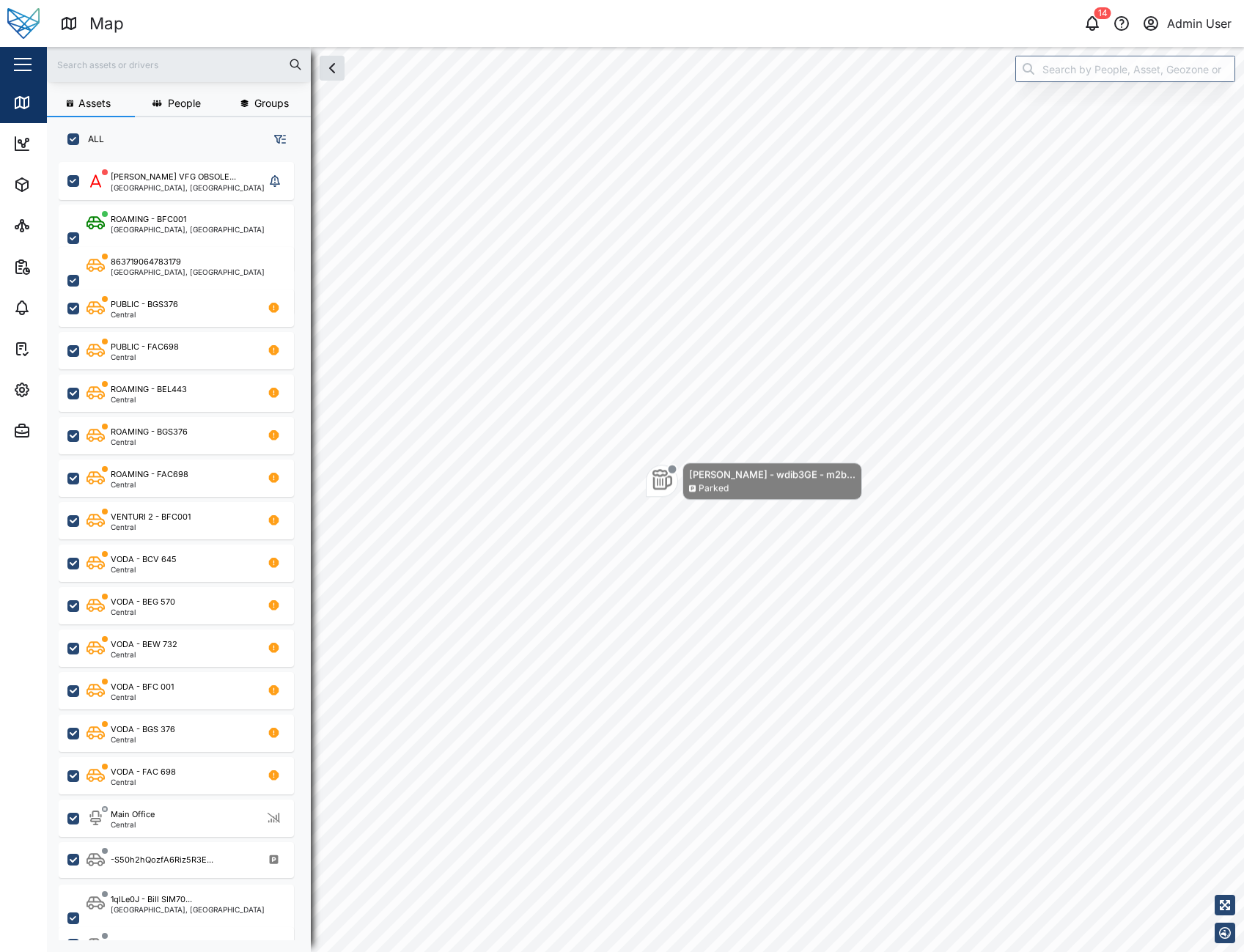
scroll to position [773, 230]
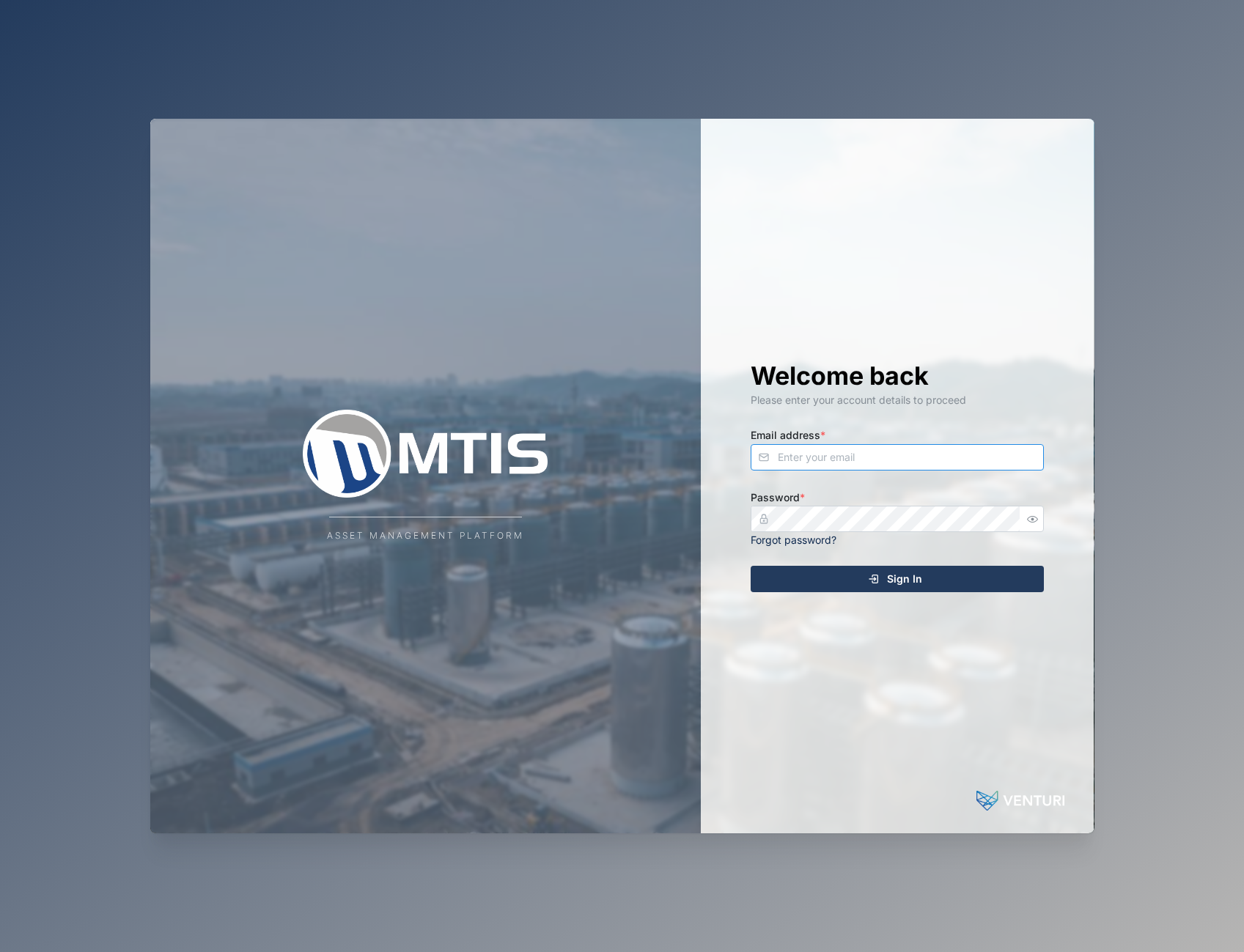
type input "admin@venturi.io"
click at [867, 573] on div "Sign In" at bounding box center [894, 578] width 270 height 25
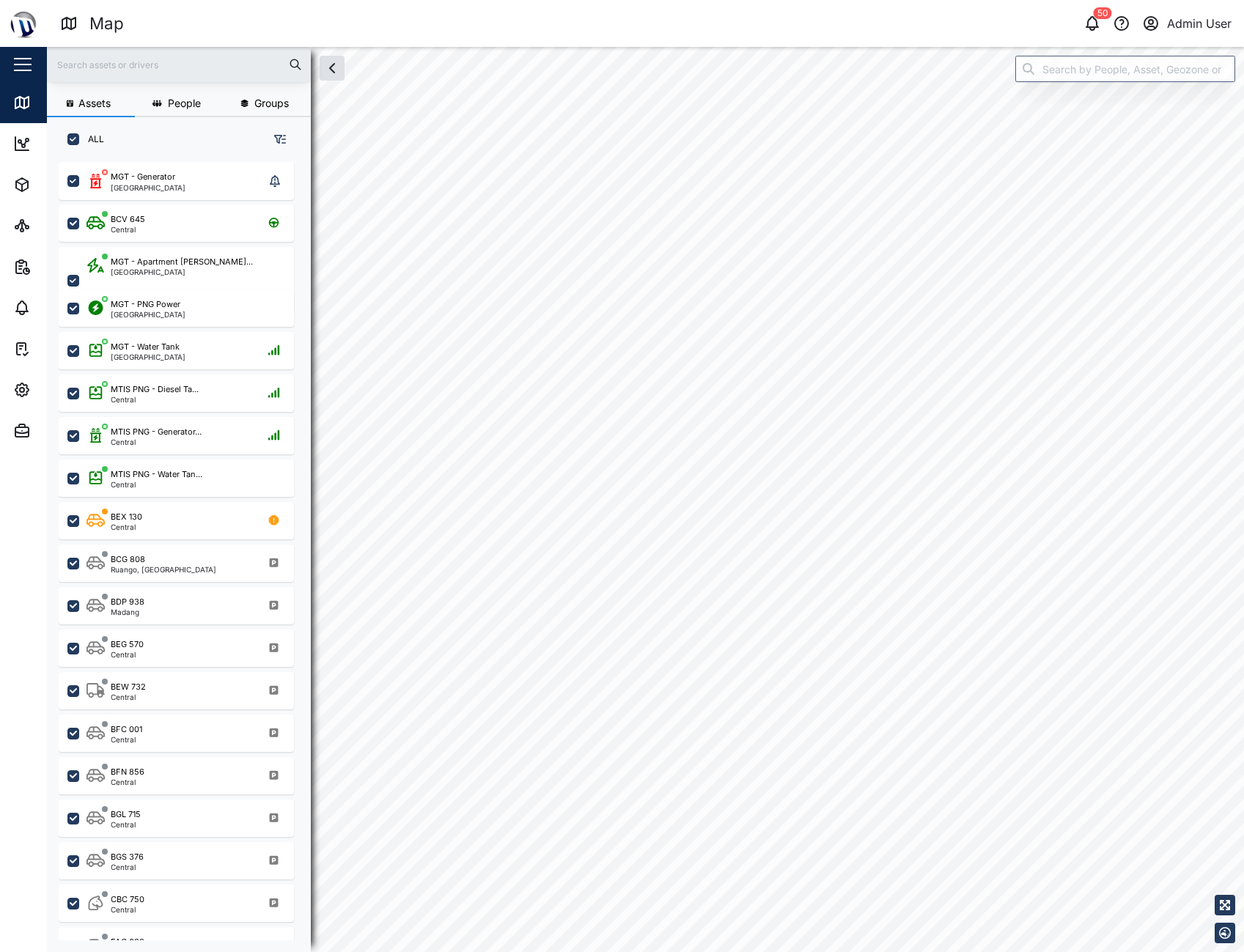
scroll to position [773, 230]
click at [224, 61] on input "text" at bounding box center [179, 64] width 246 height 22
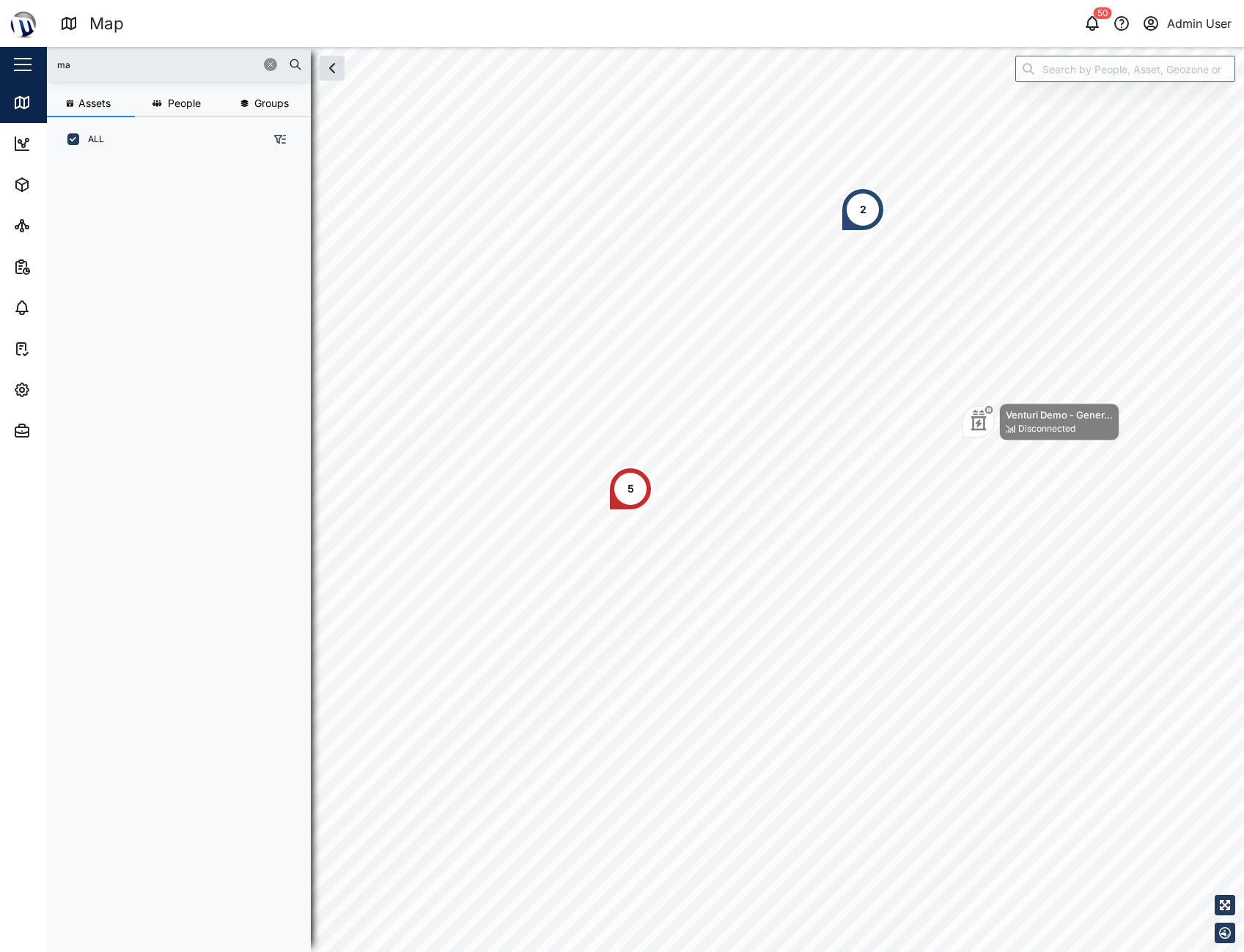
type input "m"
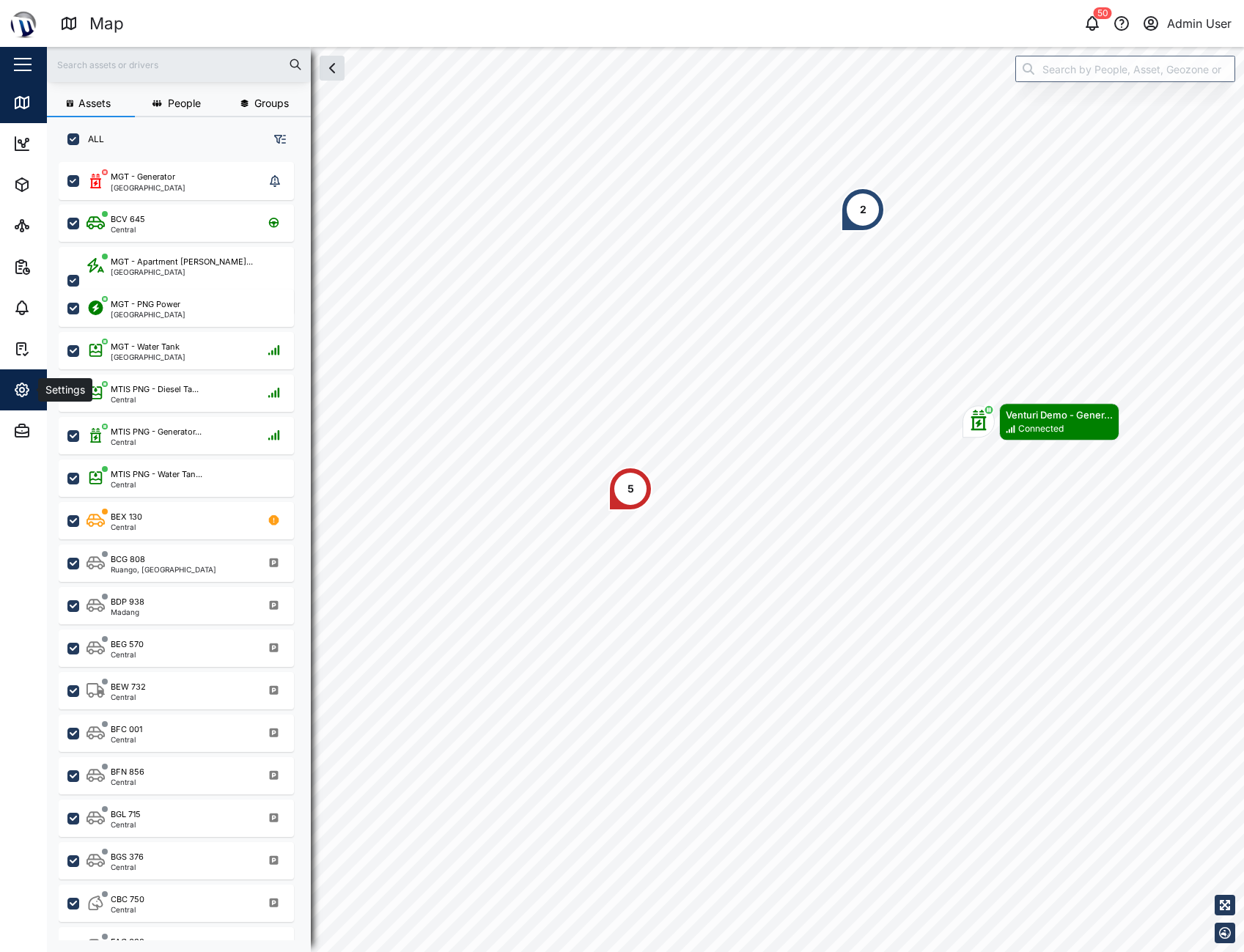
click at [31, 372] on span "Settings" at bounding box center [80, 390] width 133 height 41
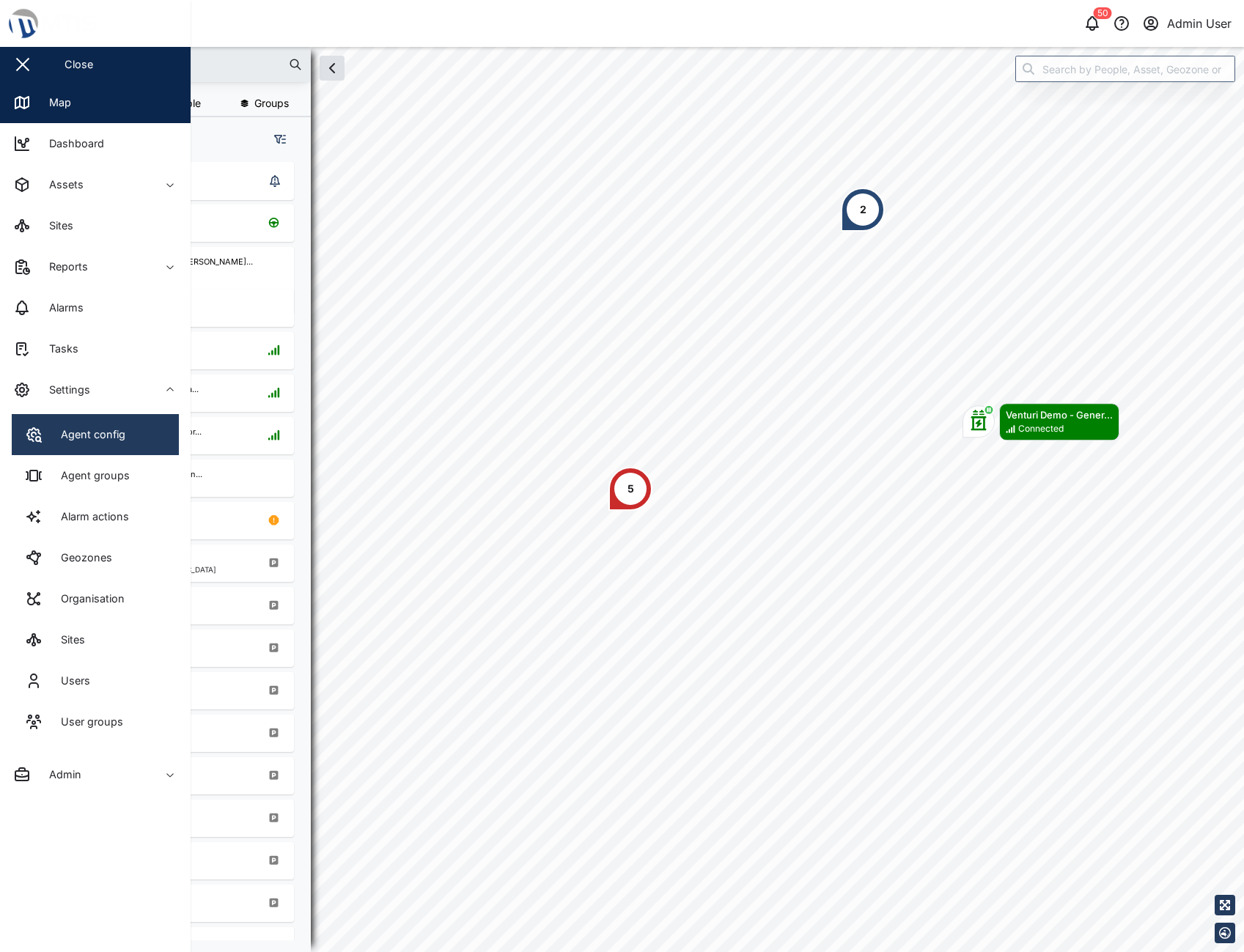
click at [122, 426] on div "Agent config" at bounding box center [87, 434] width 76 height 16
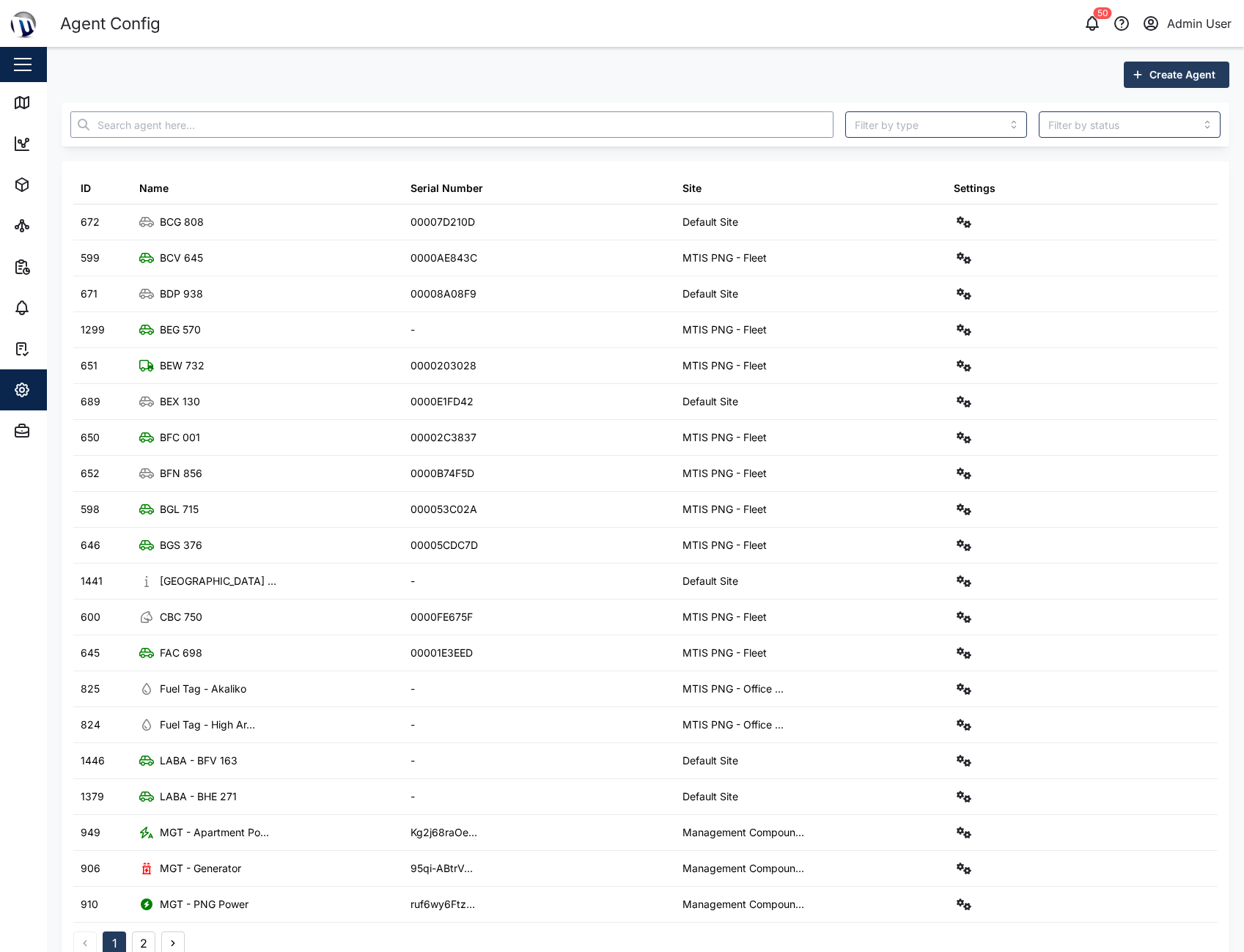
click at [326, 128] on input "text" at bounding box center [452, 125] width 763 height 26
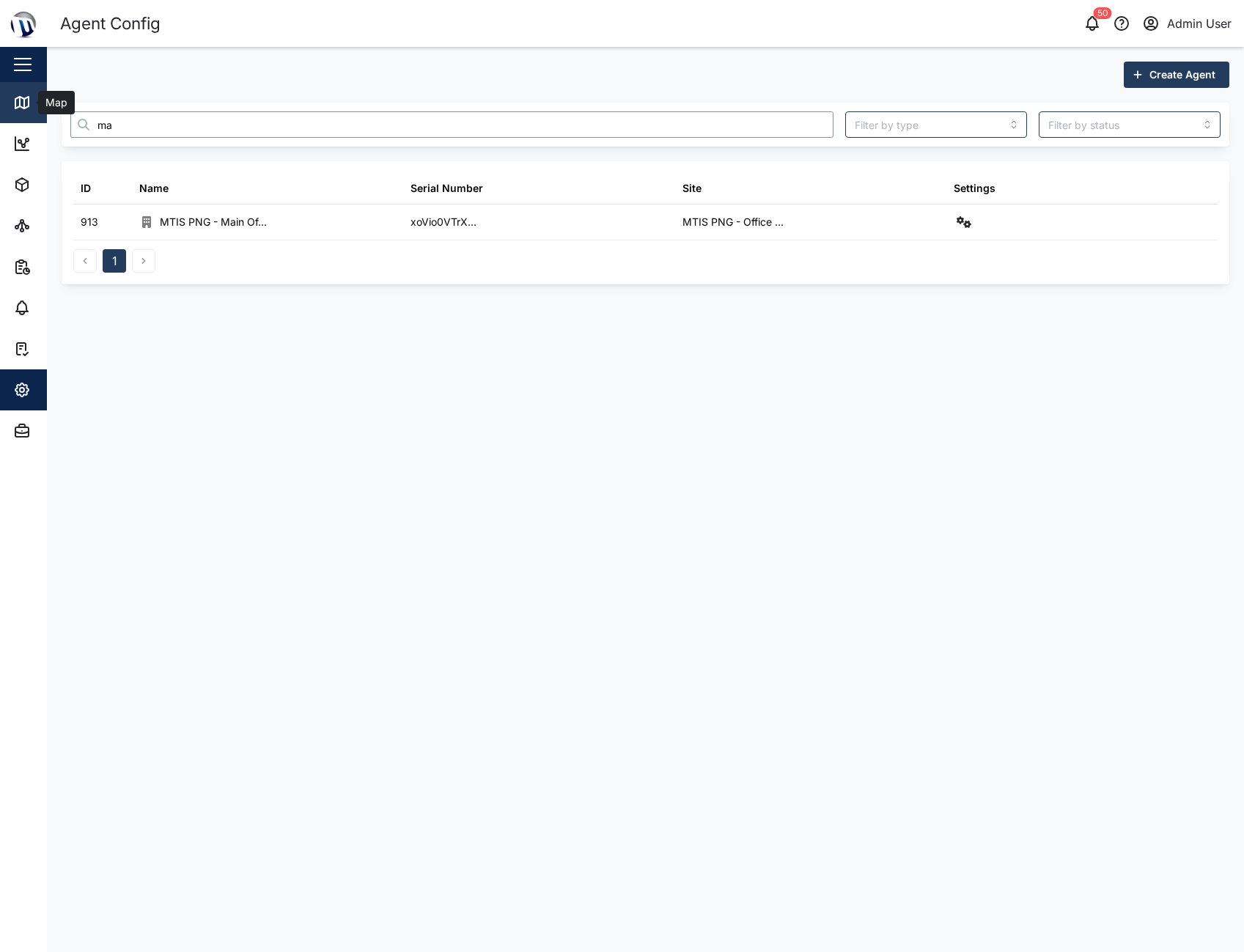
type input "ma"
click at [35, 94] on div "Map" at bounding box center [42, 102] width 58 height 18
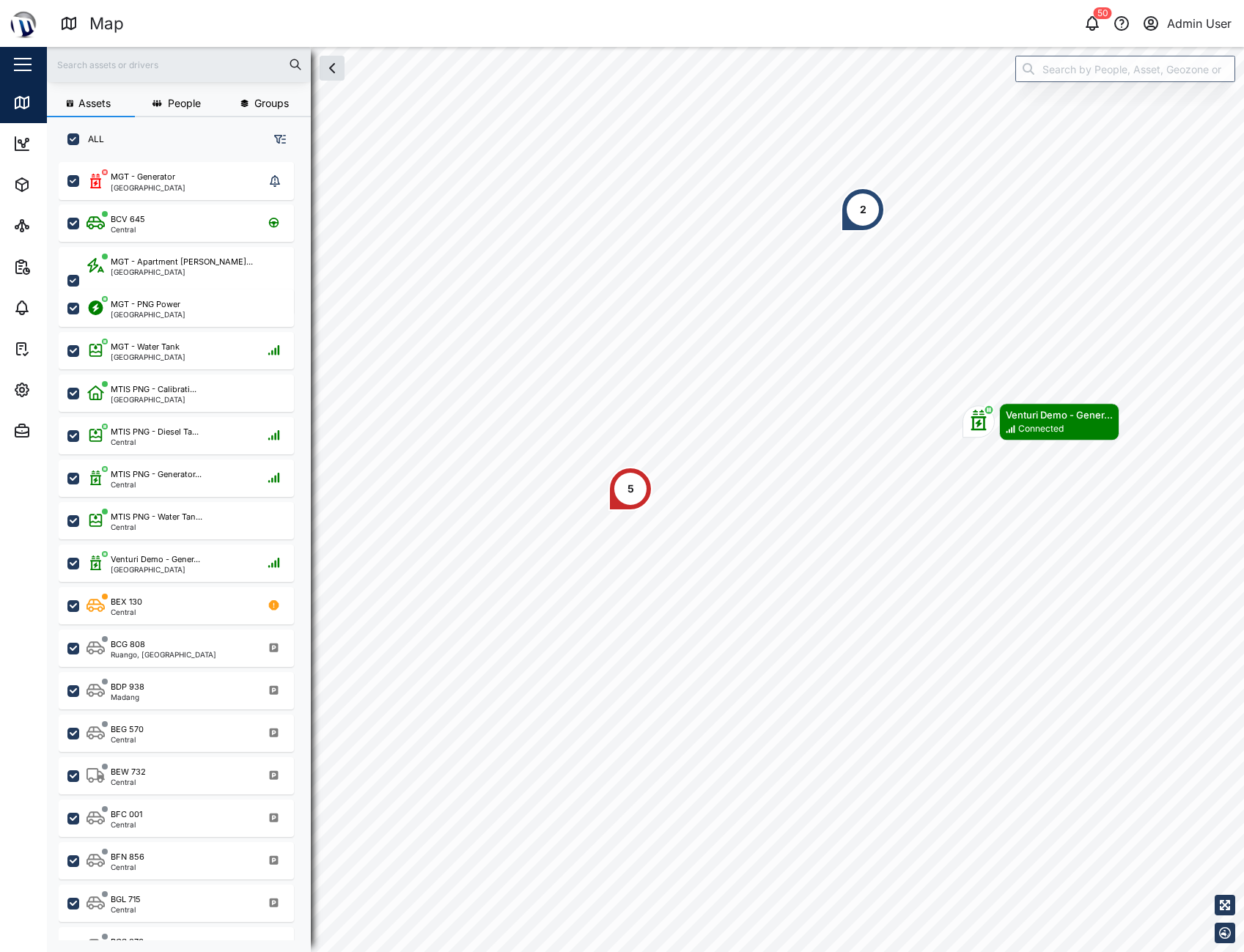
scroll to position [773, 230]
click at [1092, 22] on icon "button" at bounding box center [1092, 23] width 18 height 18
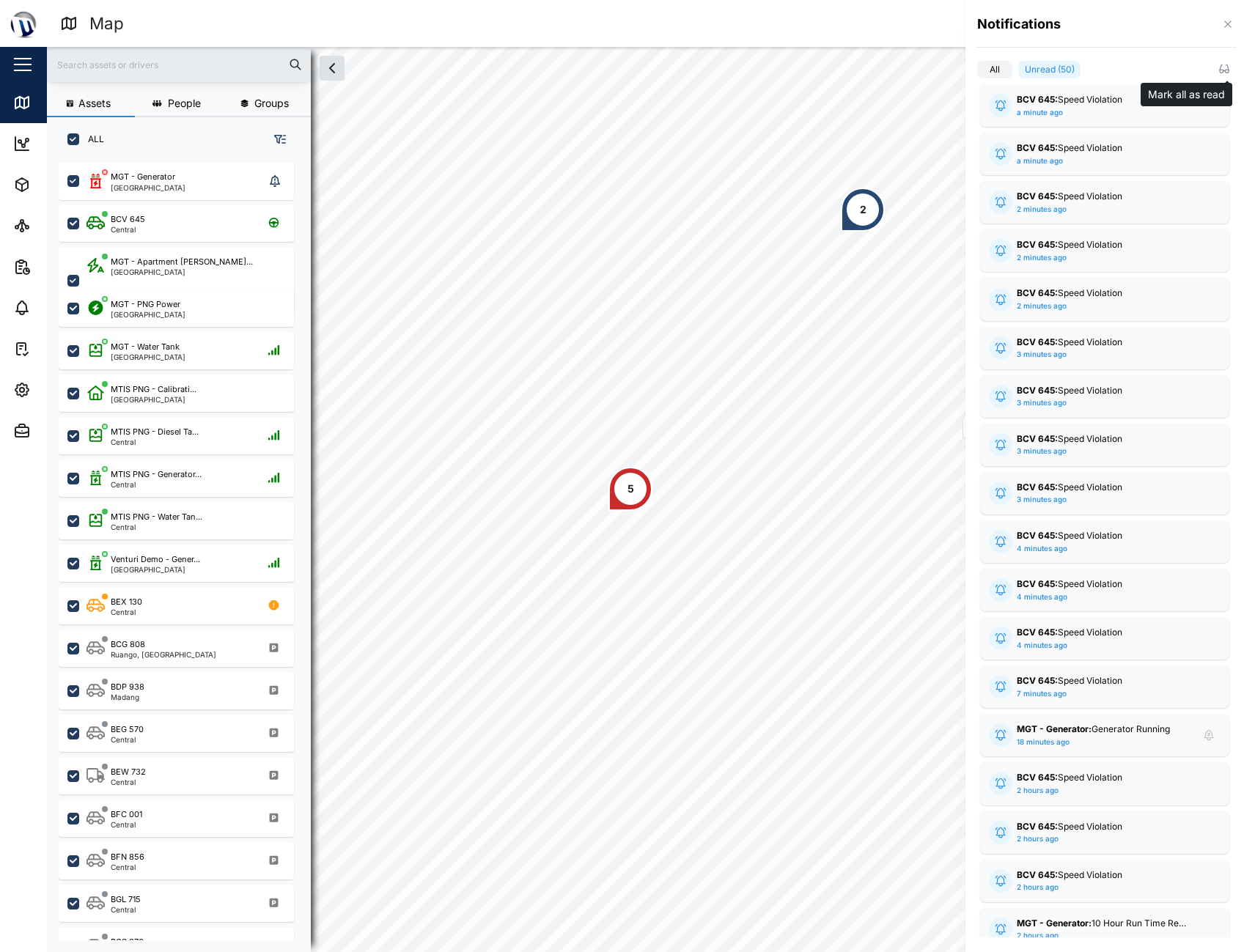
click at [1230, 73] on button "button" at bounding box center [1224, 69] width 16 height 16
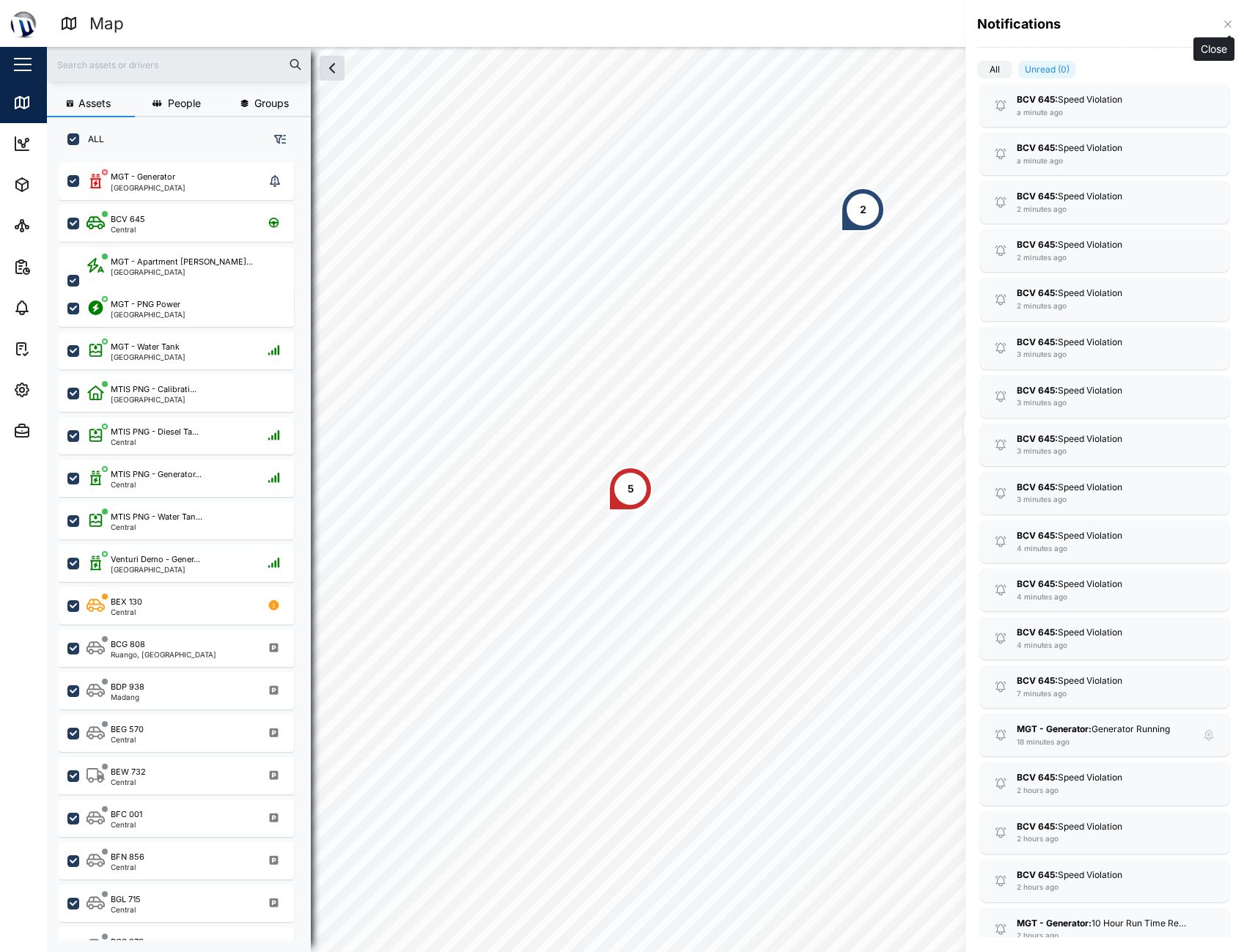
click at [1231, 22] on icon "button" at bounding box center [1227, 24] width 12 height 12
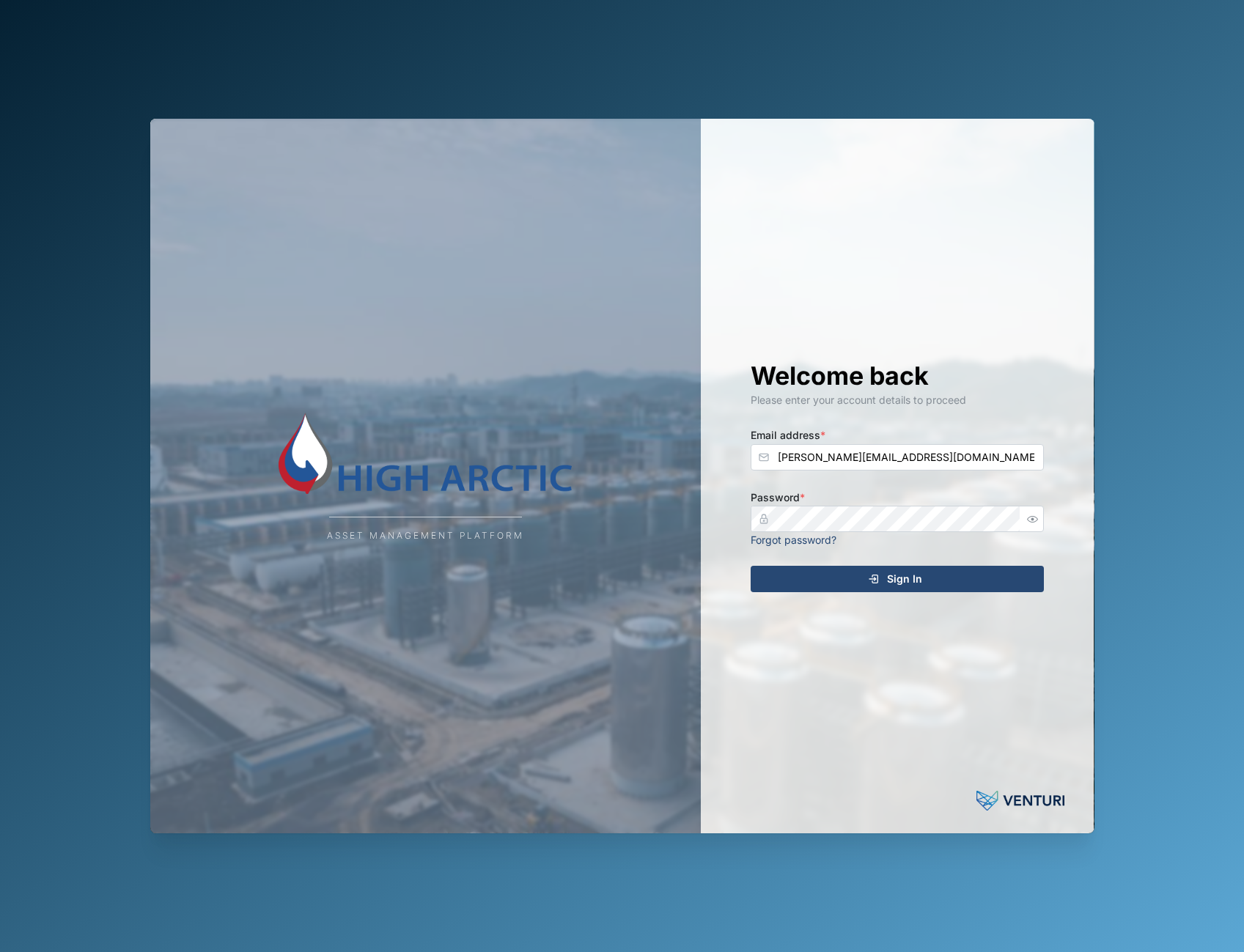
click at [880, 585] on div "Sign In" at bounding box center [894, 578] width 270 height 25
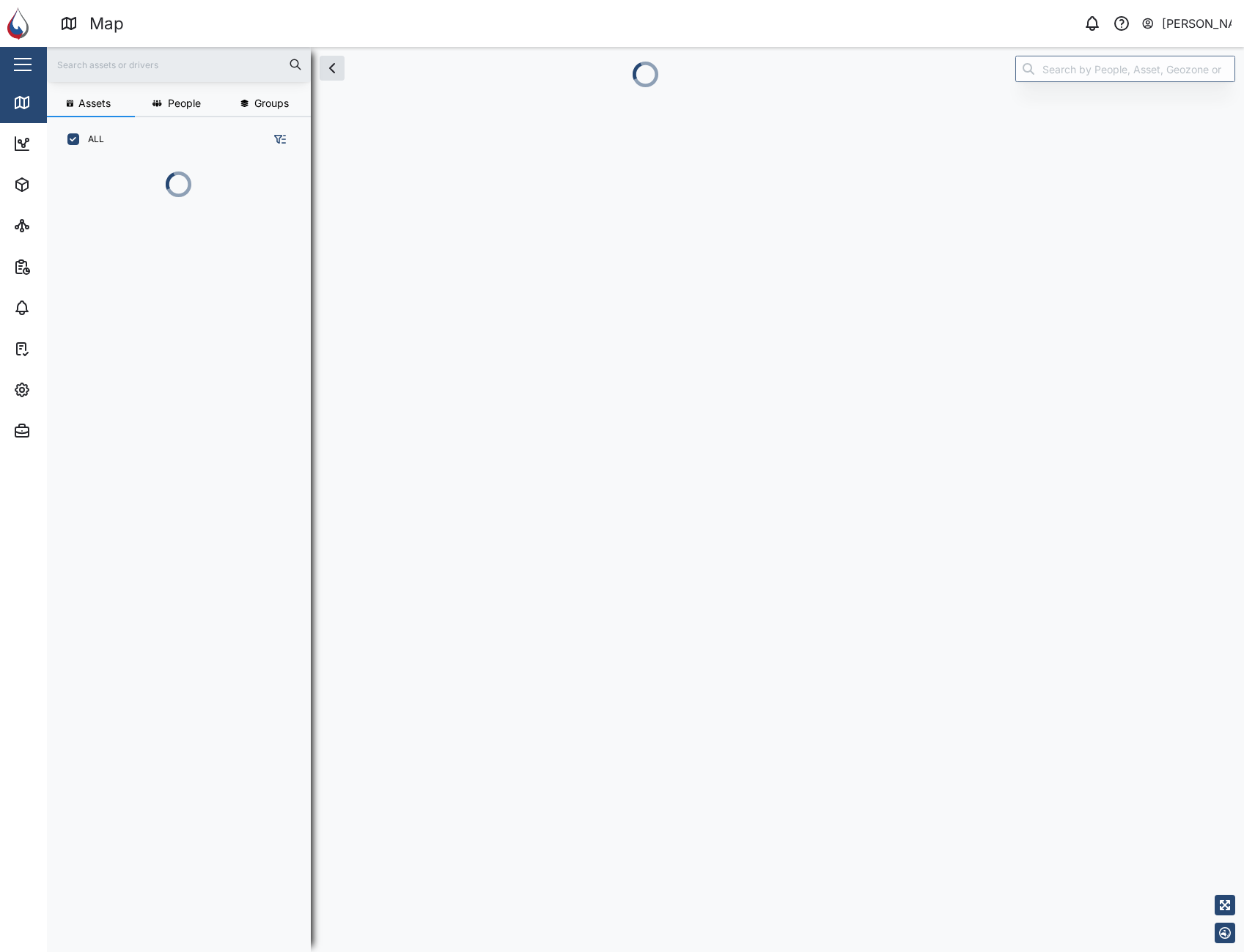
scroll to position [12, 12]
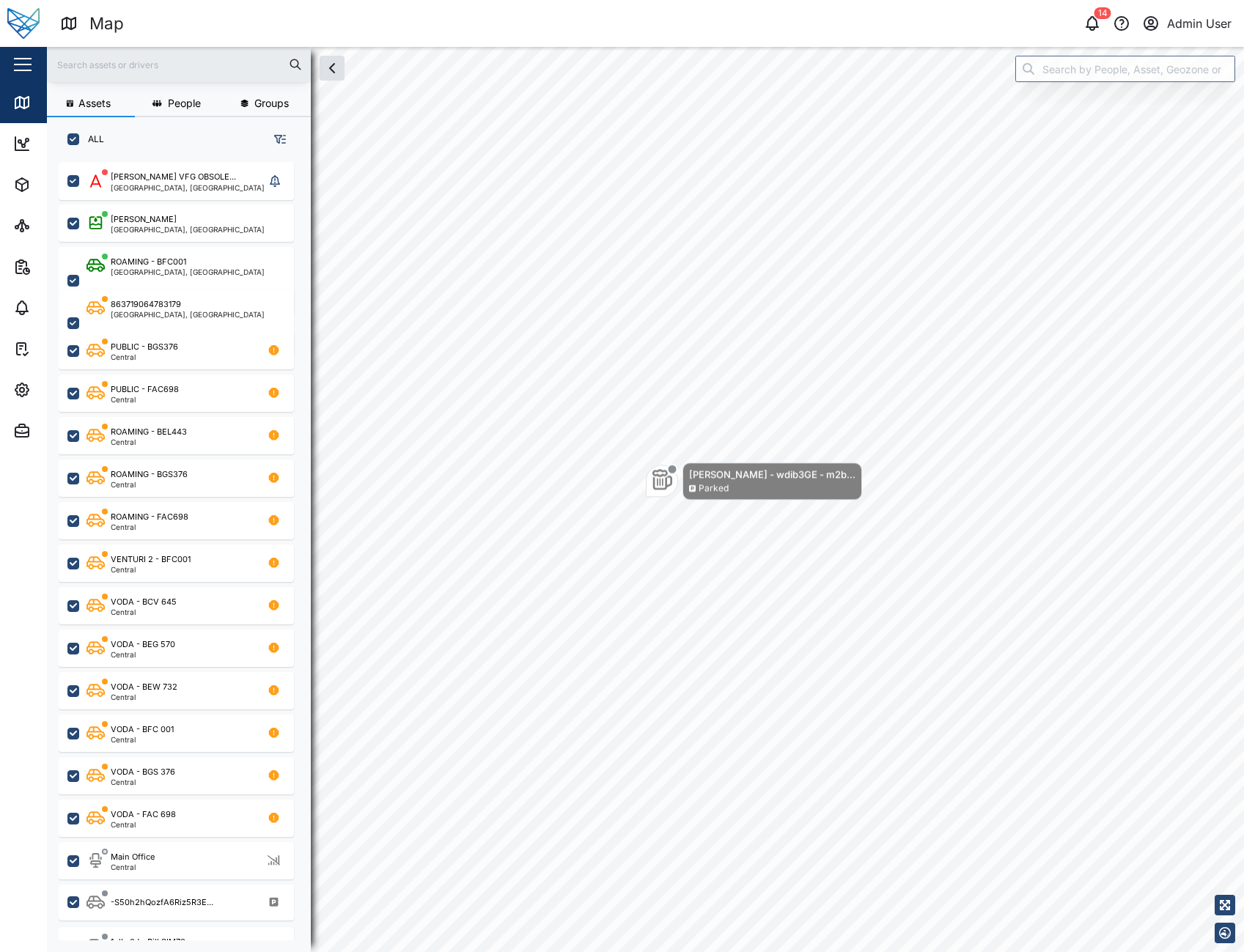
scroll to position [773, 230]
